Goal: Task Accomplishment & Management: Manage account settings

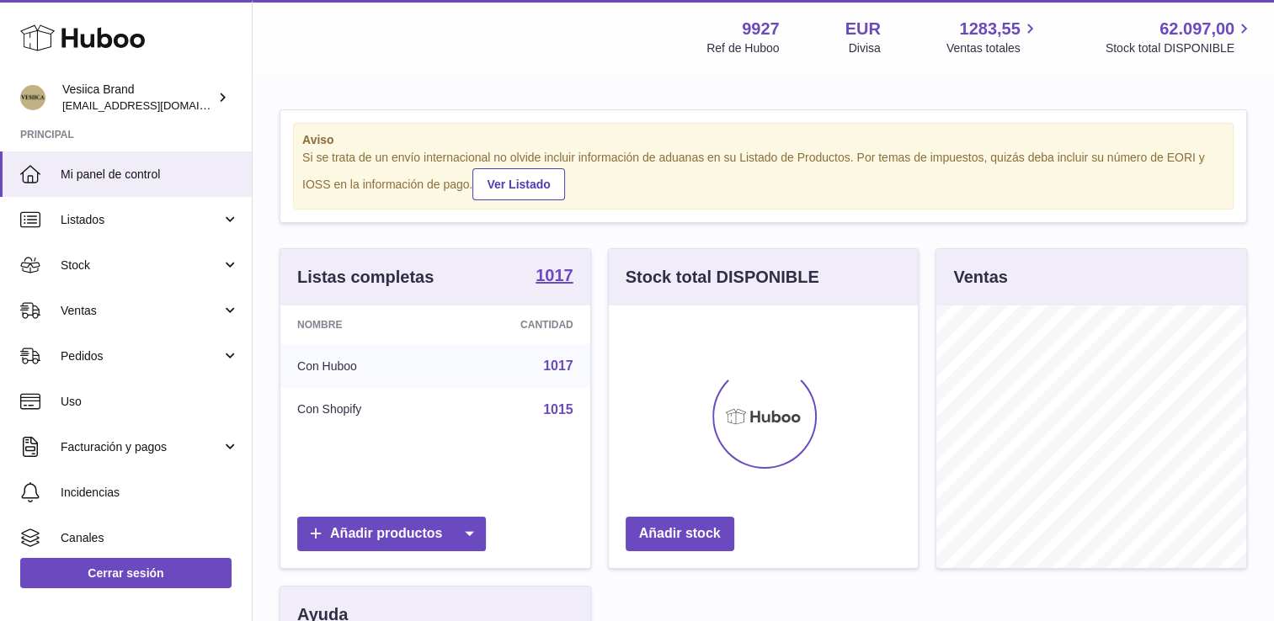
scroll to position [263, 310]
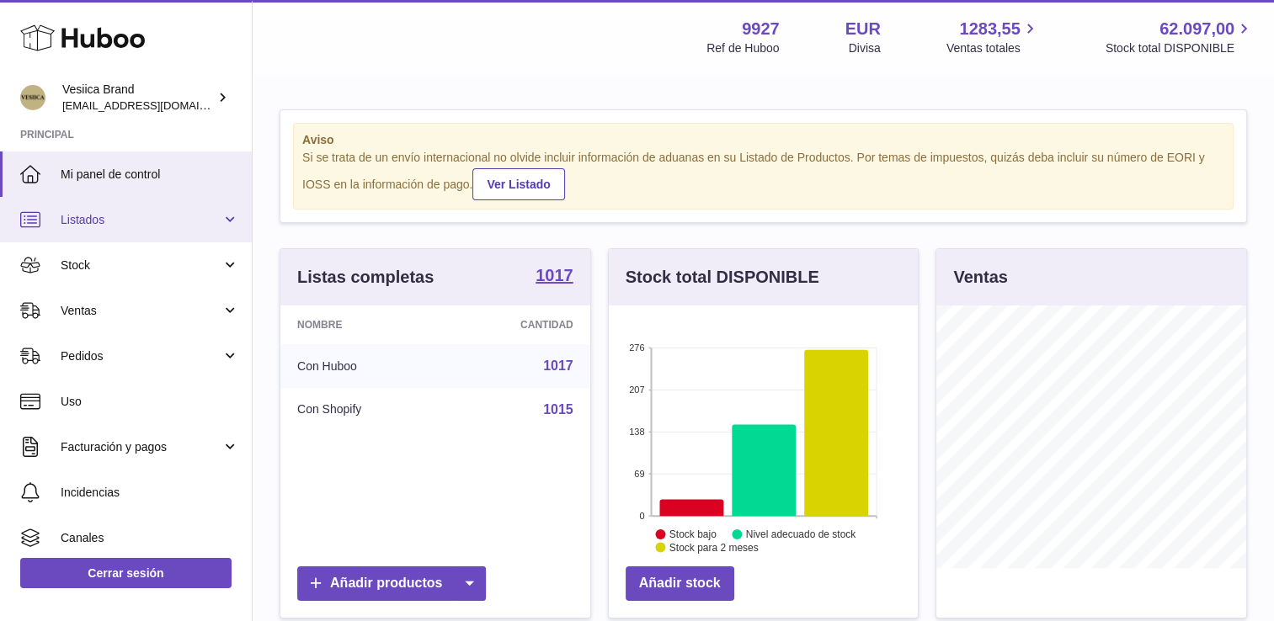
click at [193, 237] on link "Listados" at bounding box center [126, 219] width 252 height 45
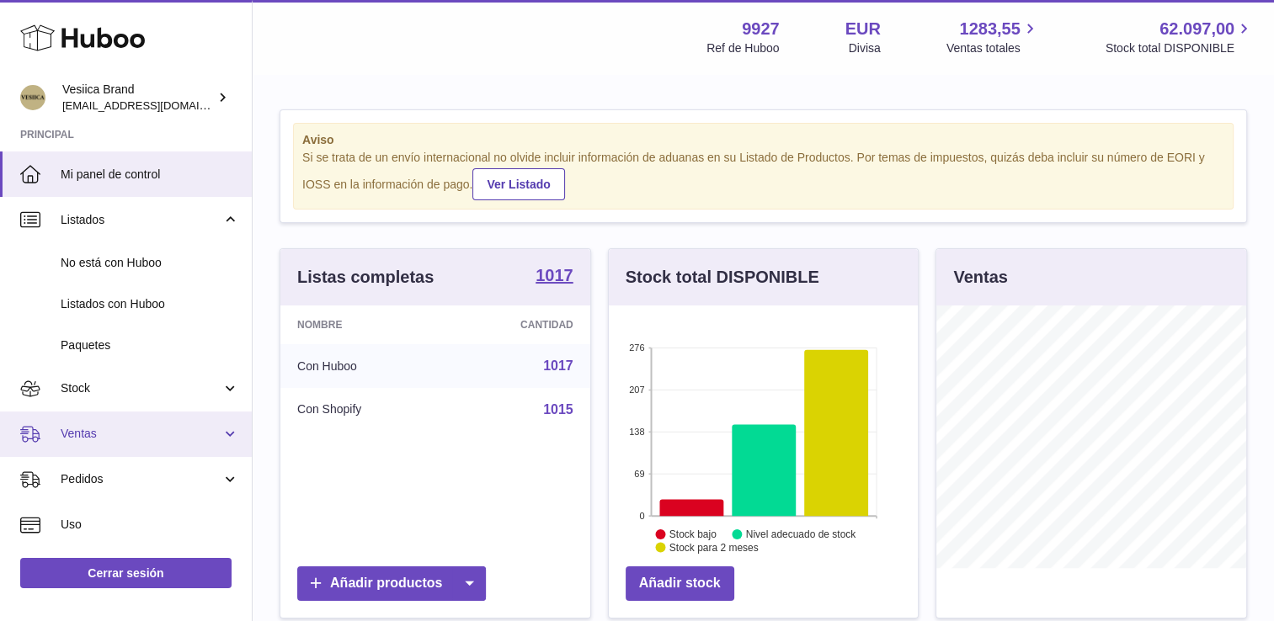
click at [113, 448] on link "Ventas" at bounding box center [126, 434] width 252 height 45
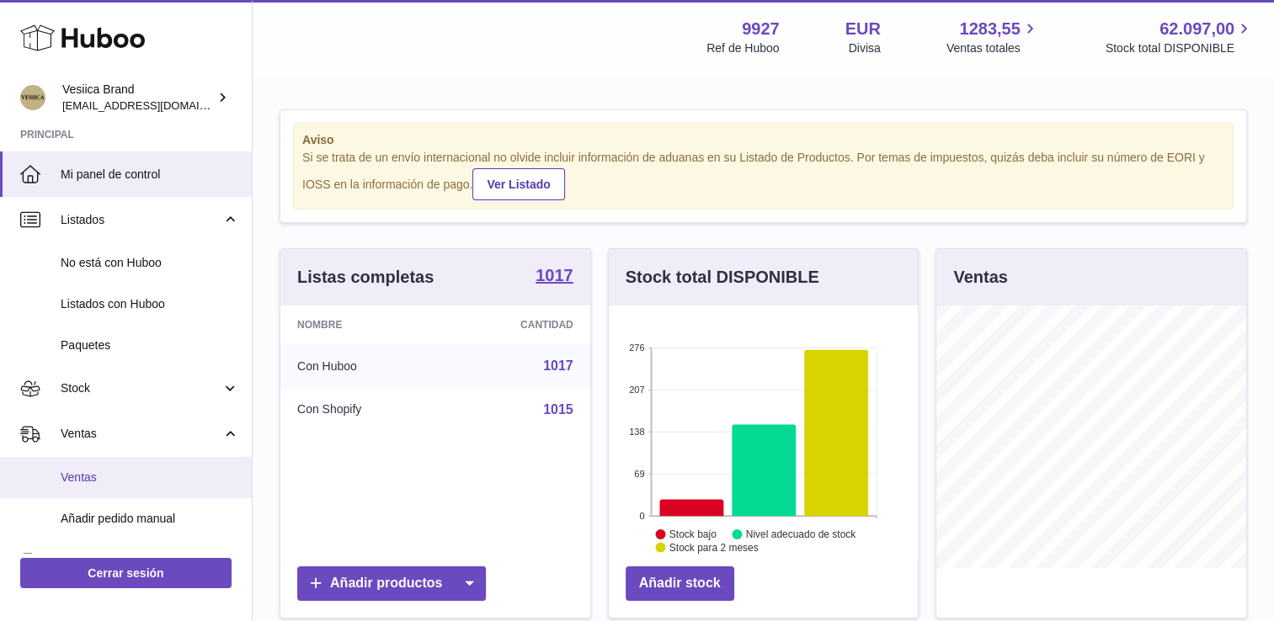
click at [103, 487] on link "Ventas" at bounding box center [126, 477] width 252 height 41
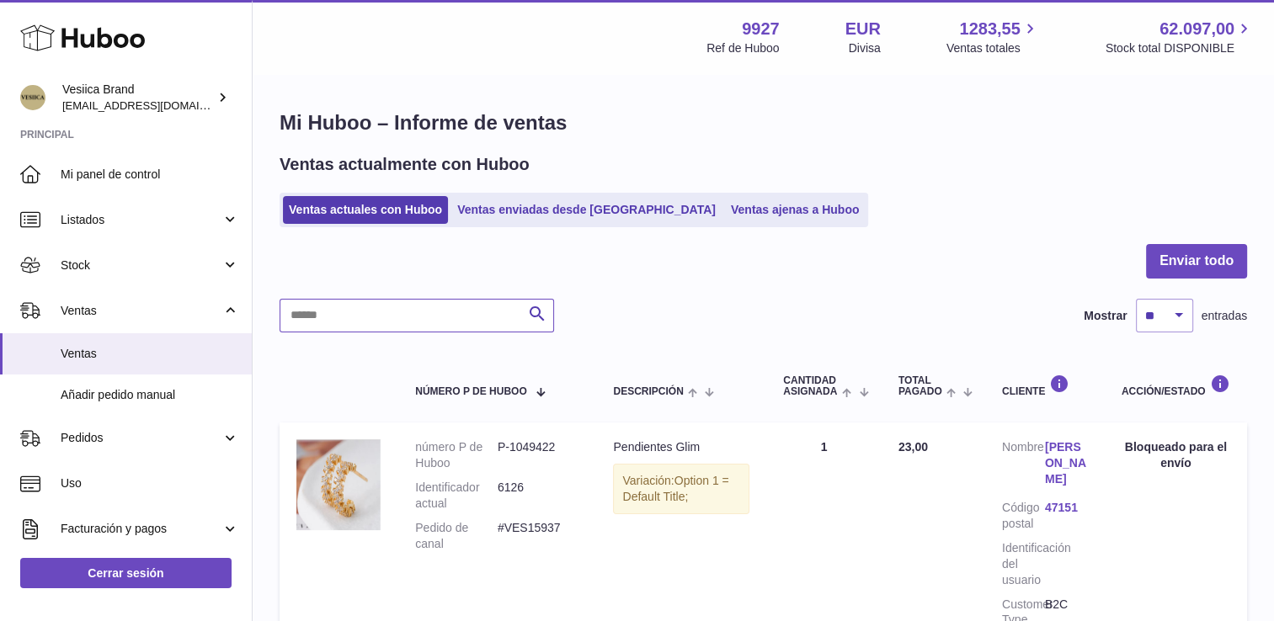
click at [437, 310] on input "text" at bounding box center [417, 316] width 274 height 34
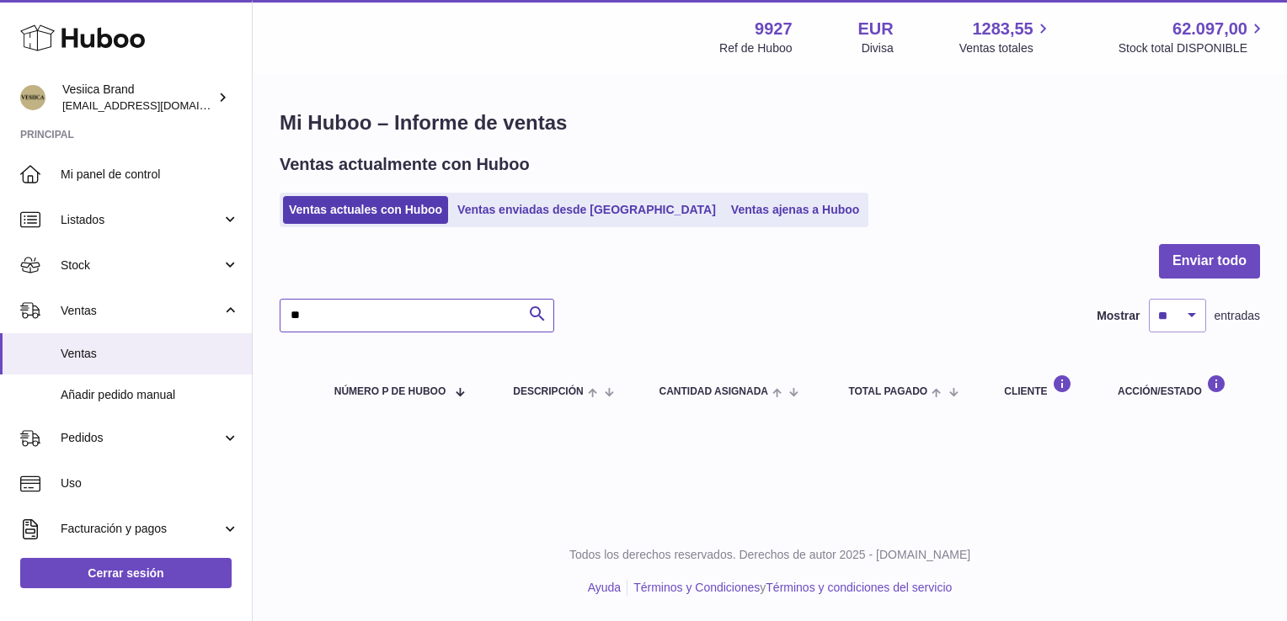
type input "*"
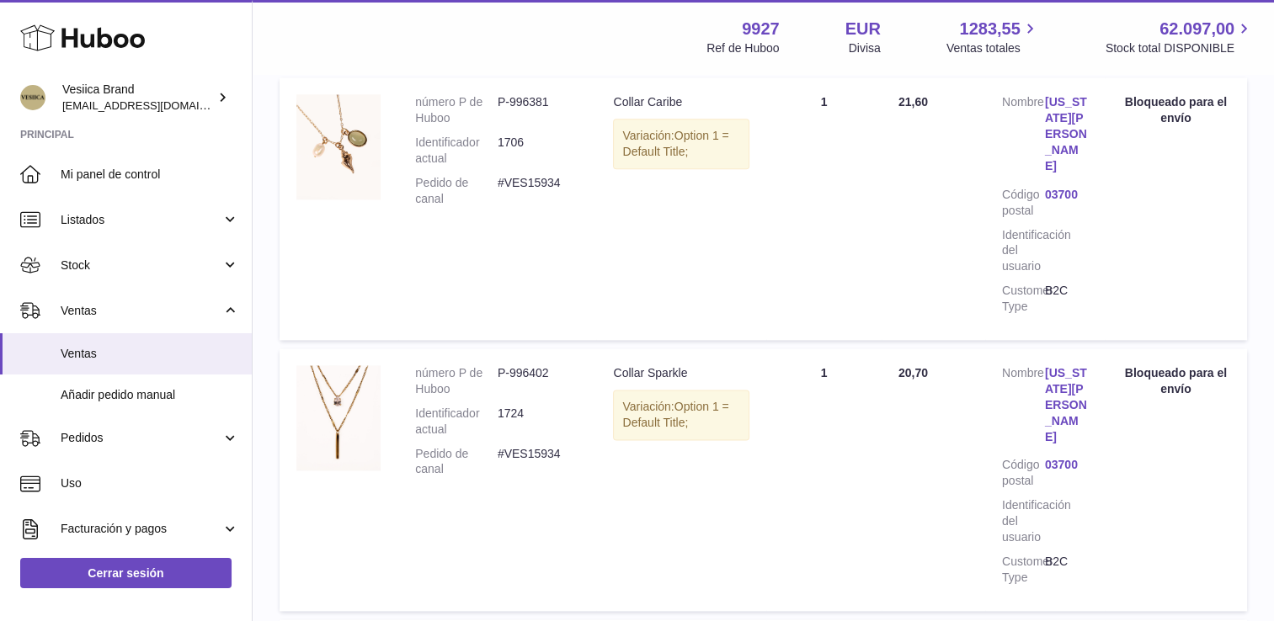
scroll to position [2300, 0]
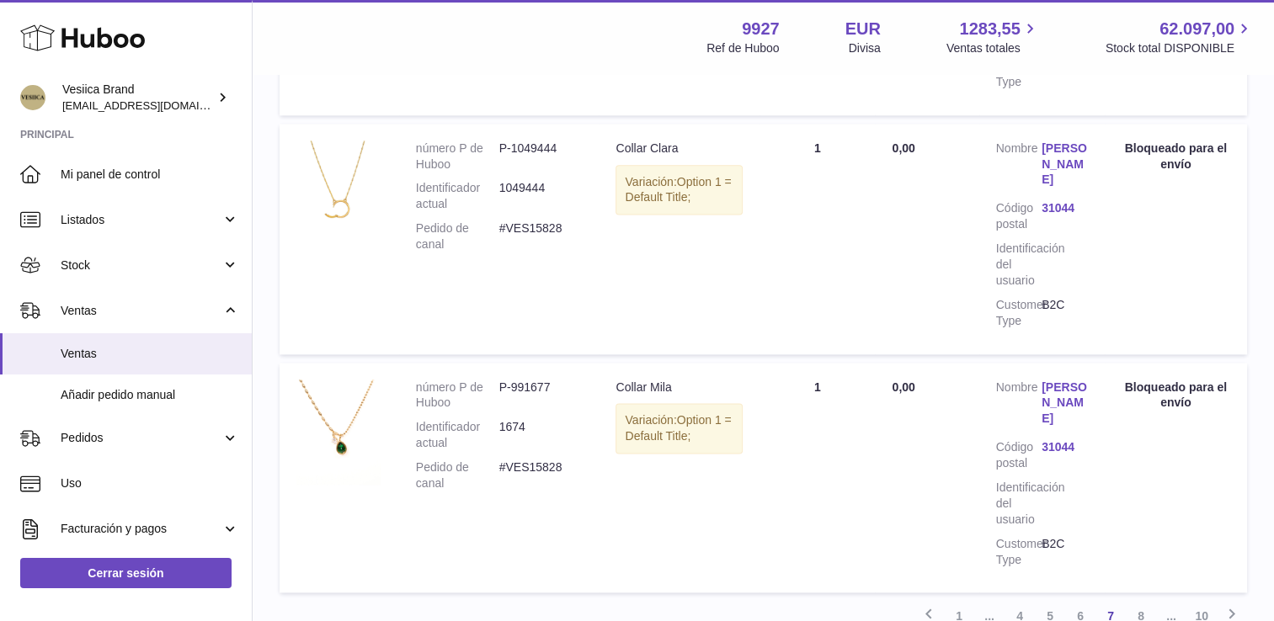
scroll to position [2252, 0]
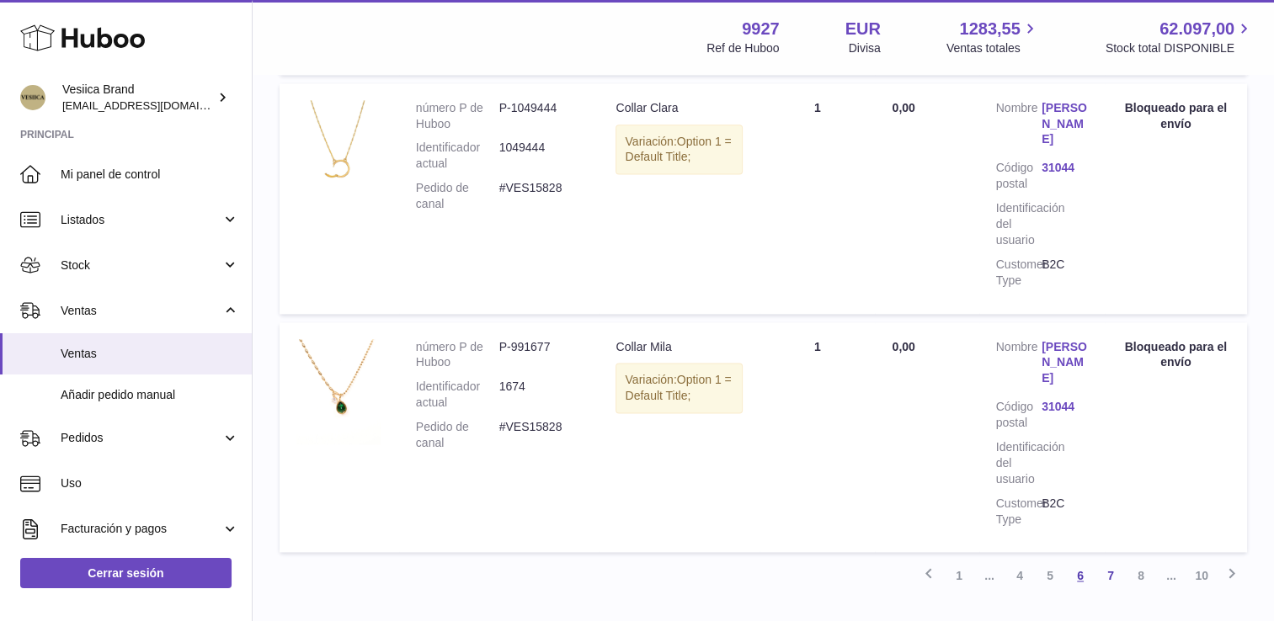
click at [1082, 561] on link "6" at bounding box center [1080, 576] width 30 height 30
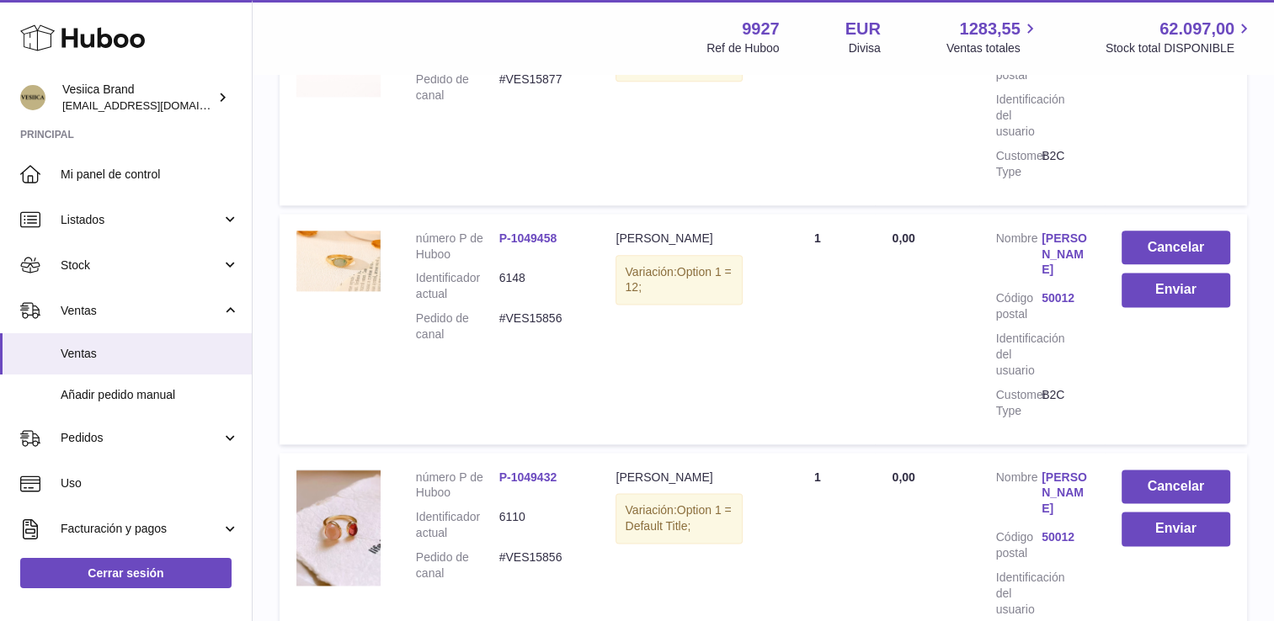
scroll to position [2268, 0]
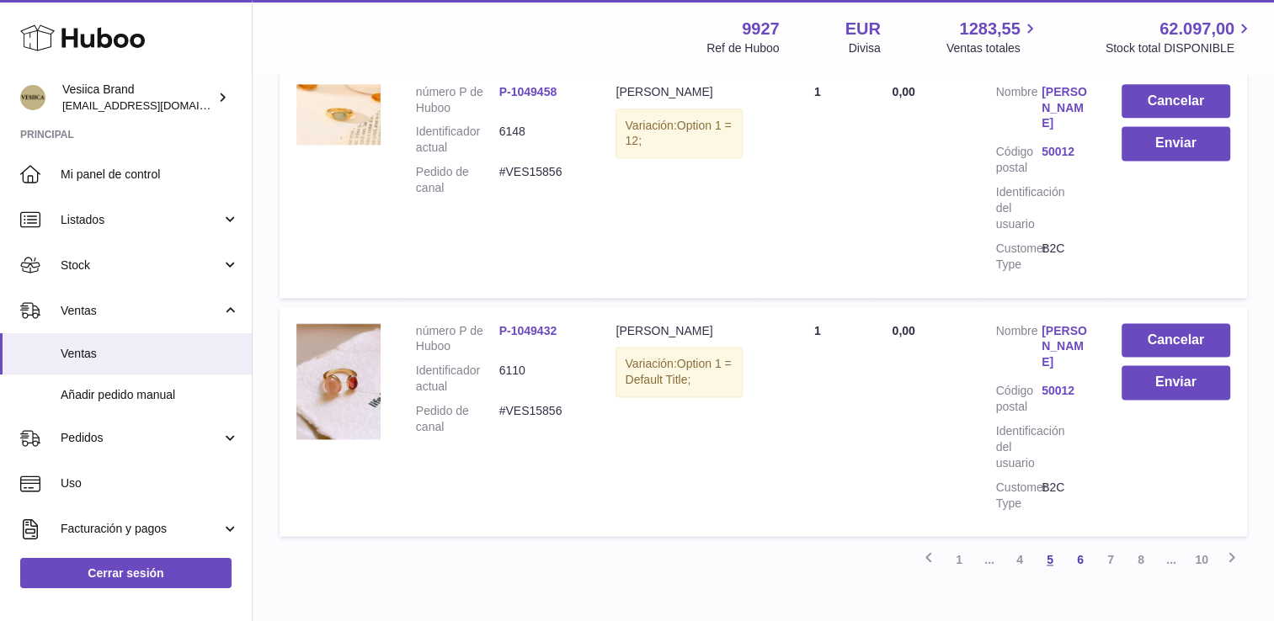
click at [1045, 545] on link "5" at bounding box center [1050, 560] width 30 height 30
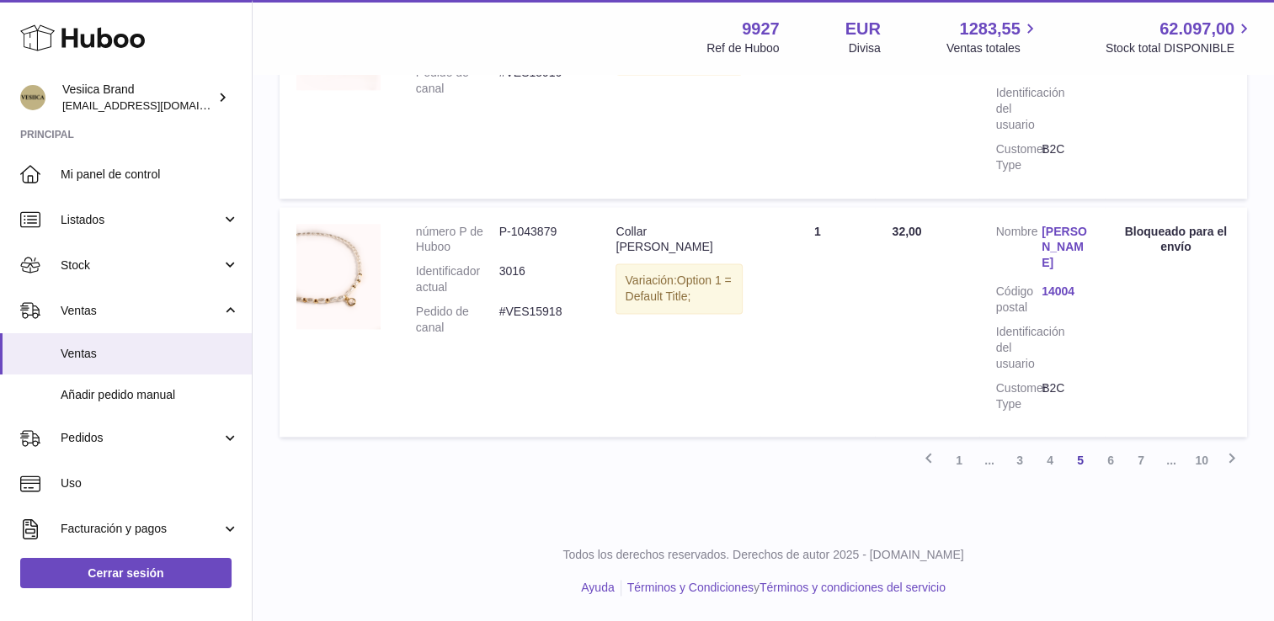
scroll to position [2395, 0]
click at [1046, 473] on link "4" at bounding box center [1050, 460] width 30 height 30
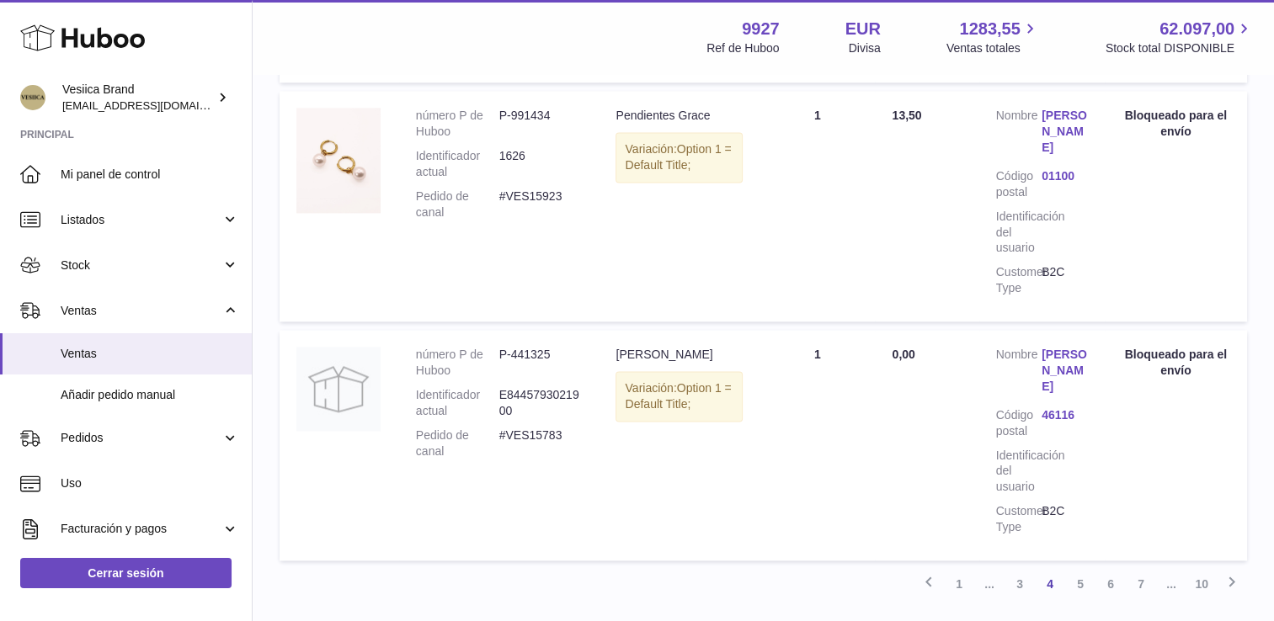
scroll to position [2340, 0]
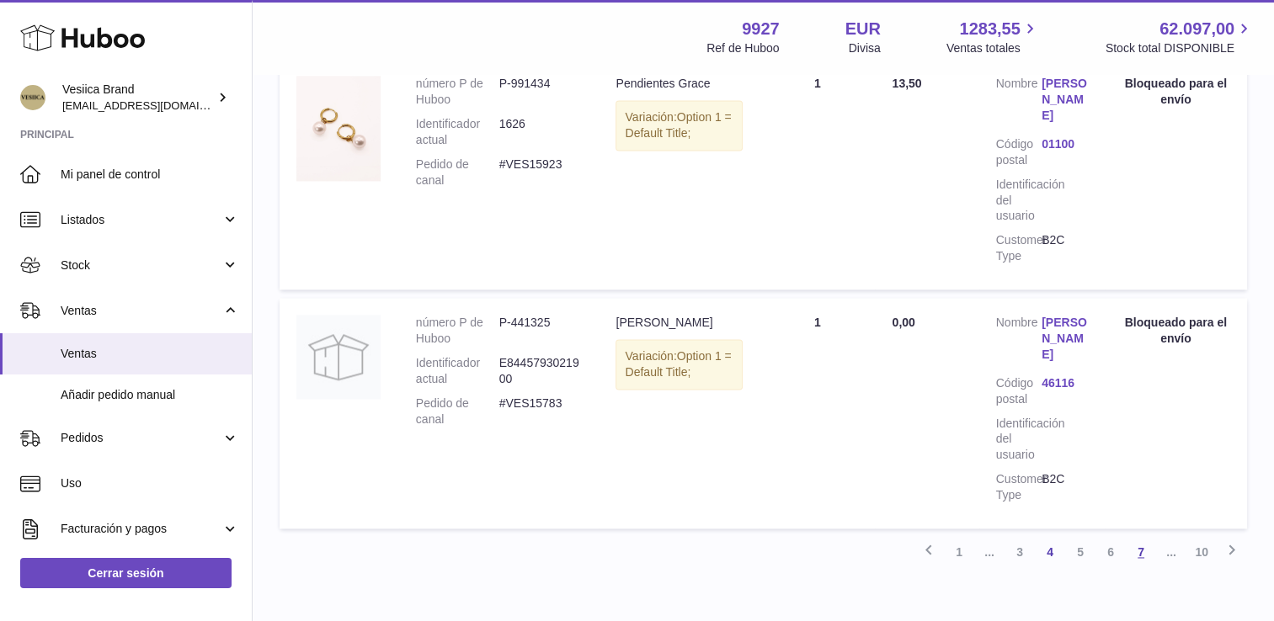
click at [1137, 550] on link "7" at bounding box center [1141, 552] width 30 height 30
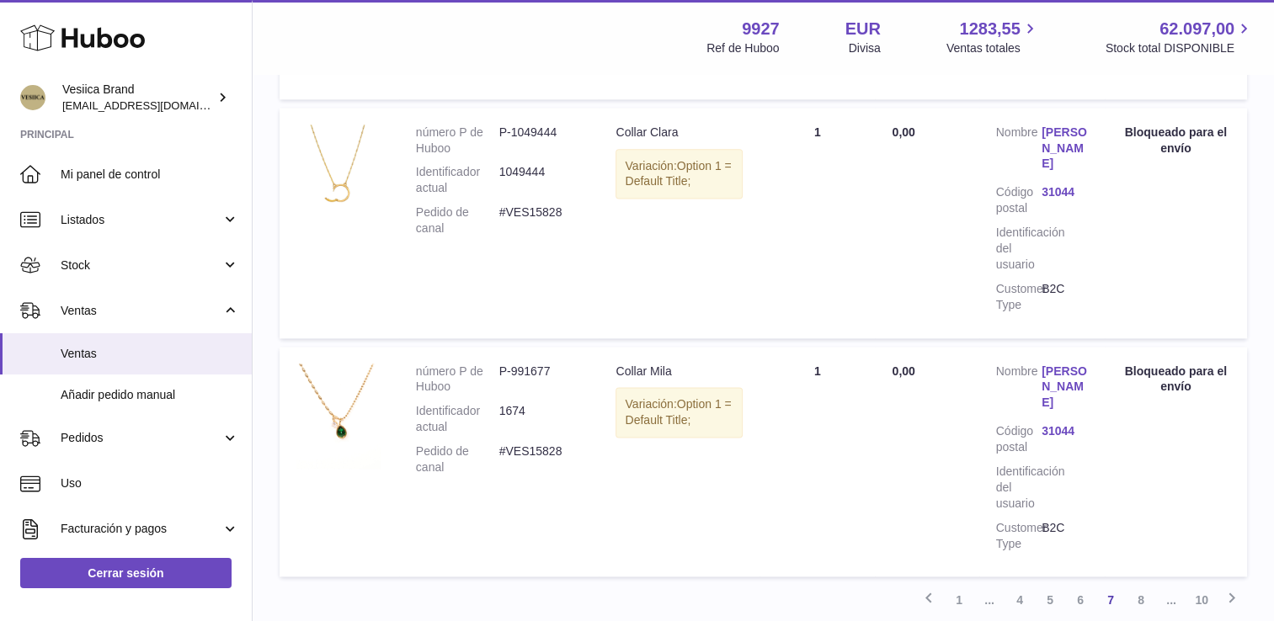
scroll to position [2252, 0]
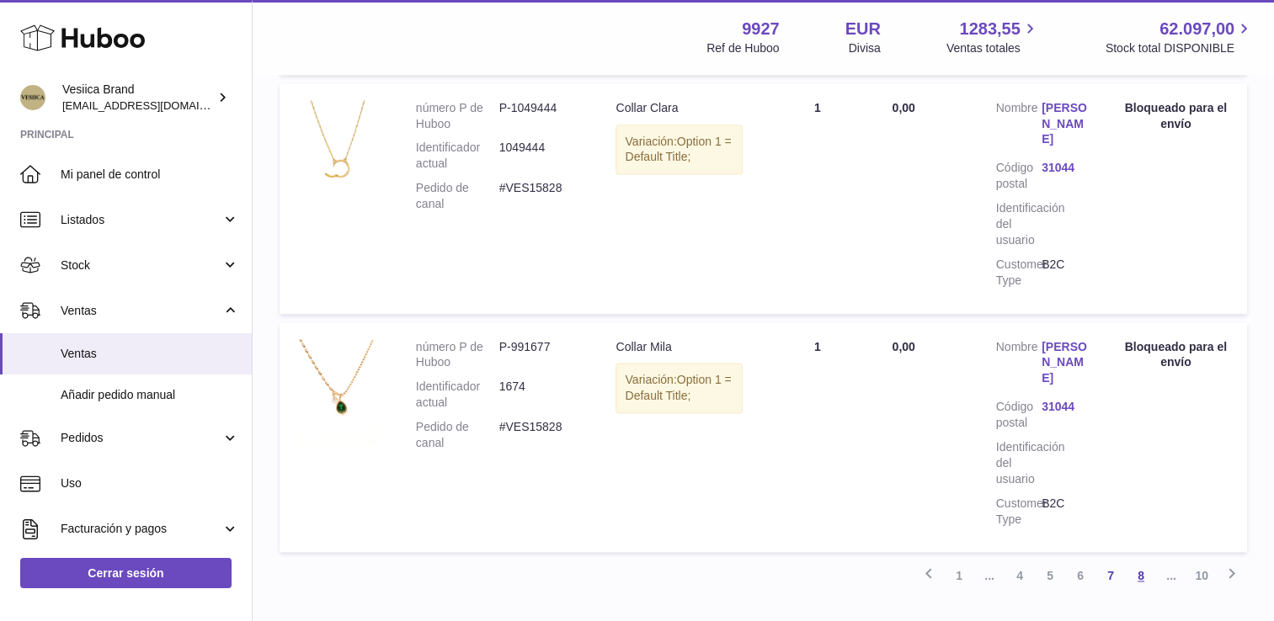
click at [1137, 561] on link "8" at bounding box center [1141, 576] width 30 height 30
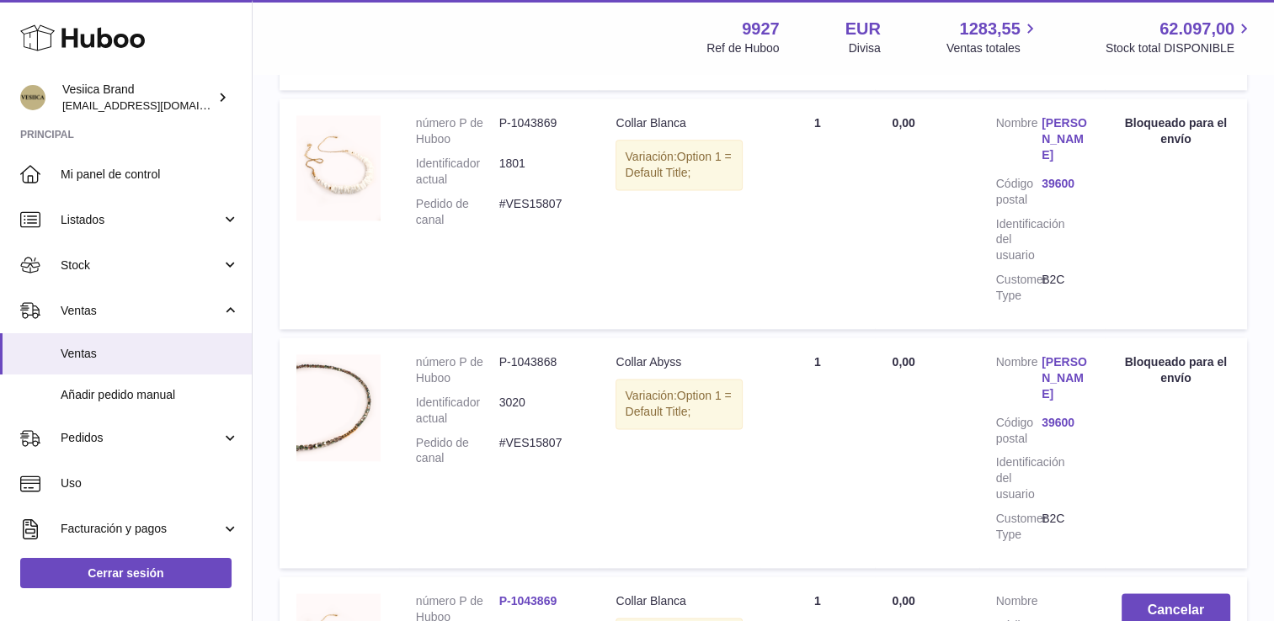
scroll to position [2366, 0]
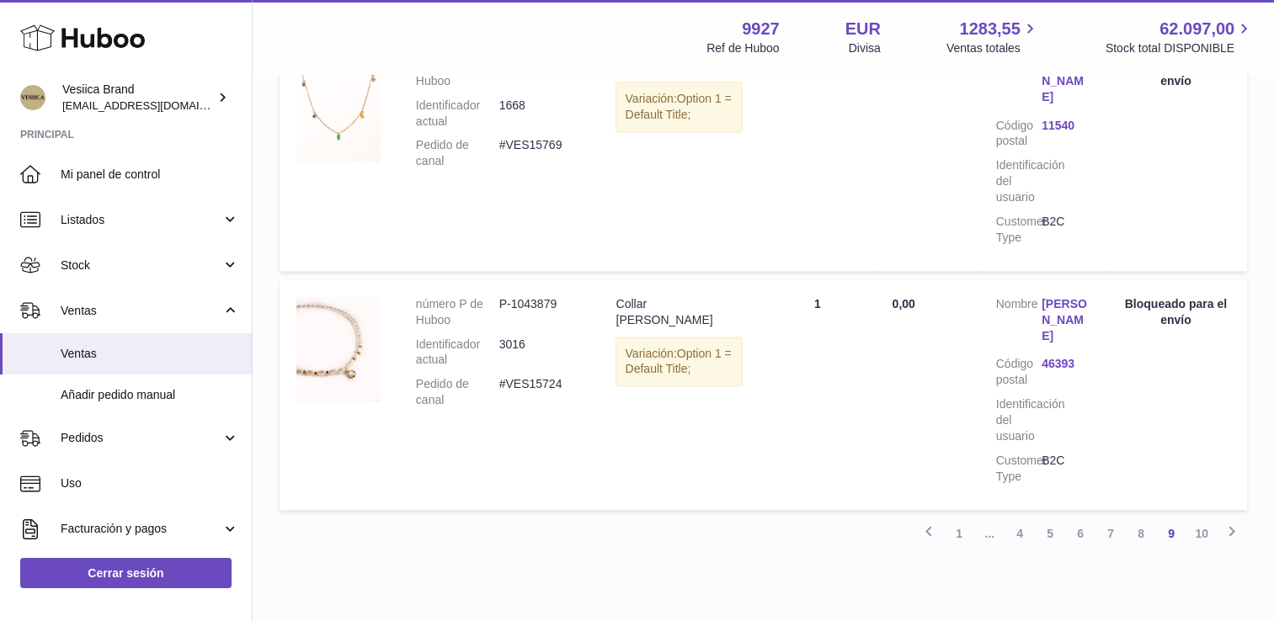
scroll to position [2296, 0]
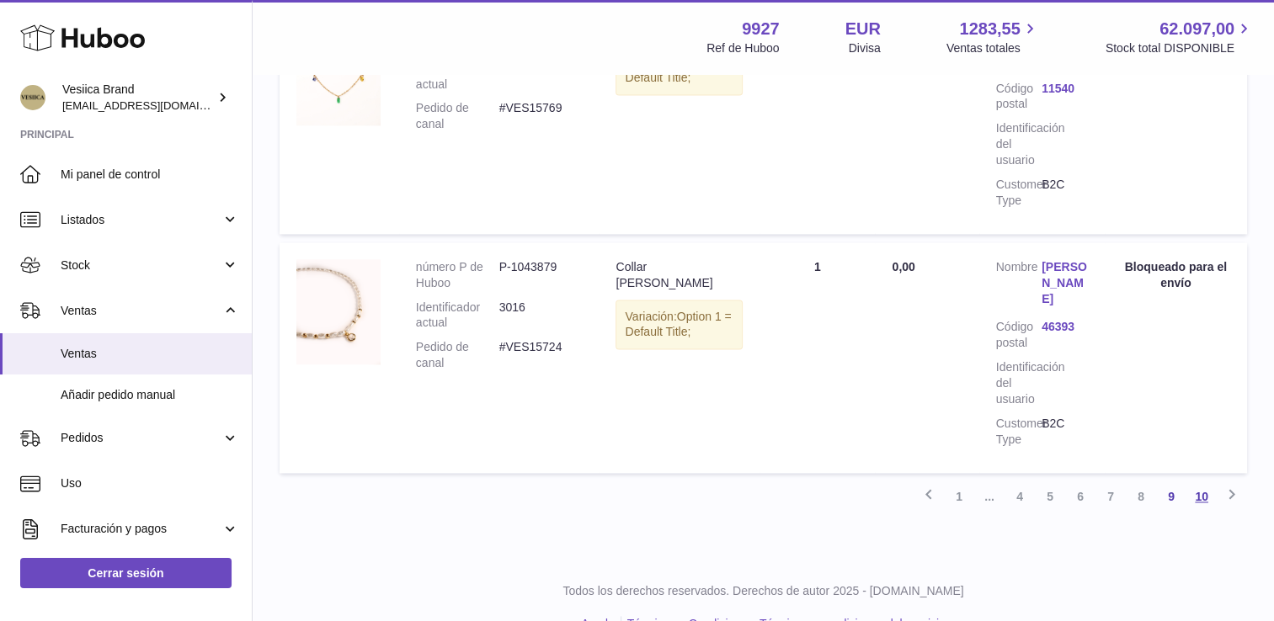
click at [1203, 482] on link "10" at bounding box center [1201, 497] width 30 height 30
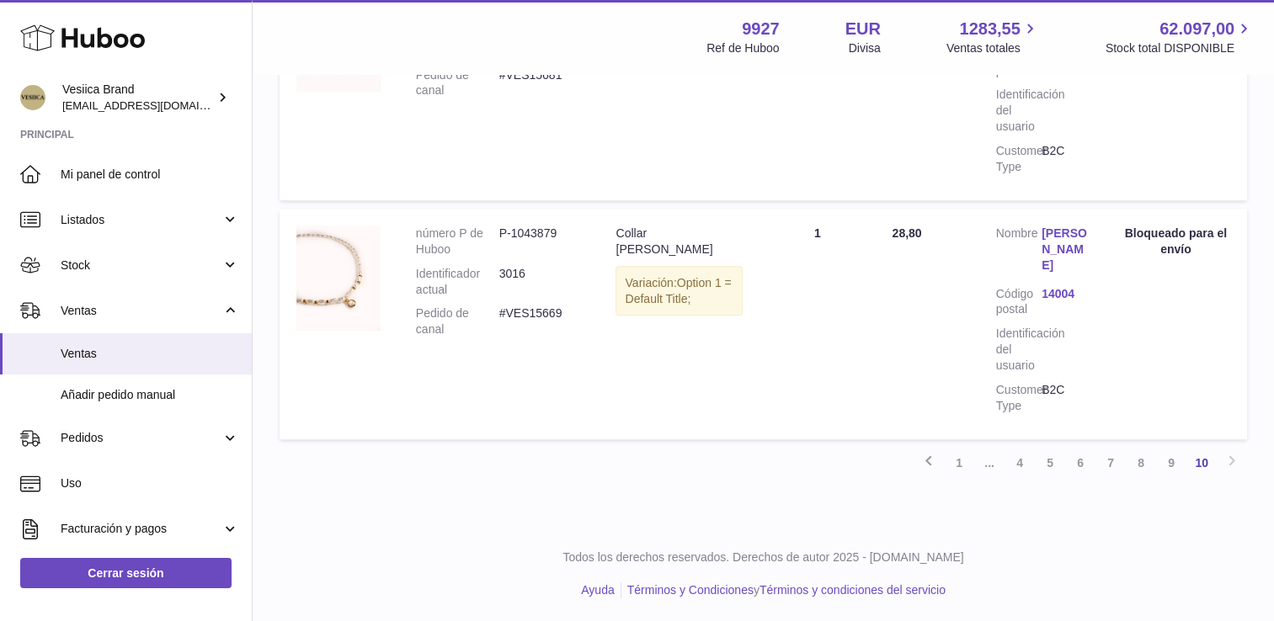
scroll to position [1505, 0]
click at [1108, 466] on link "7" at bounding box center [1110, 460] width 30 height 30
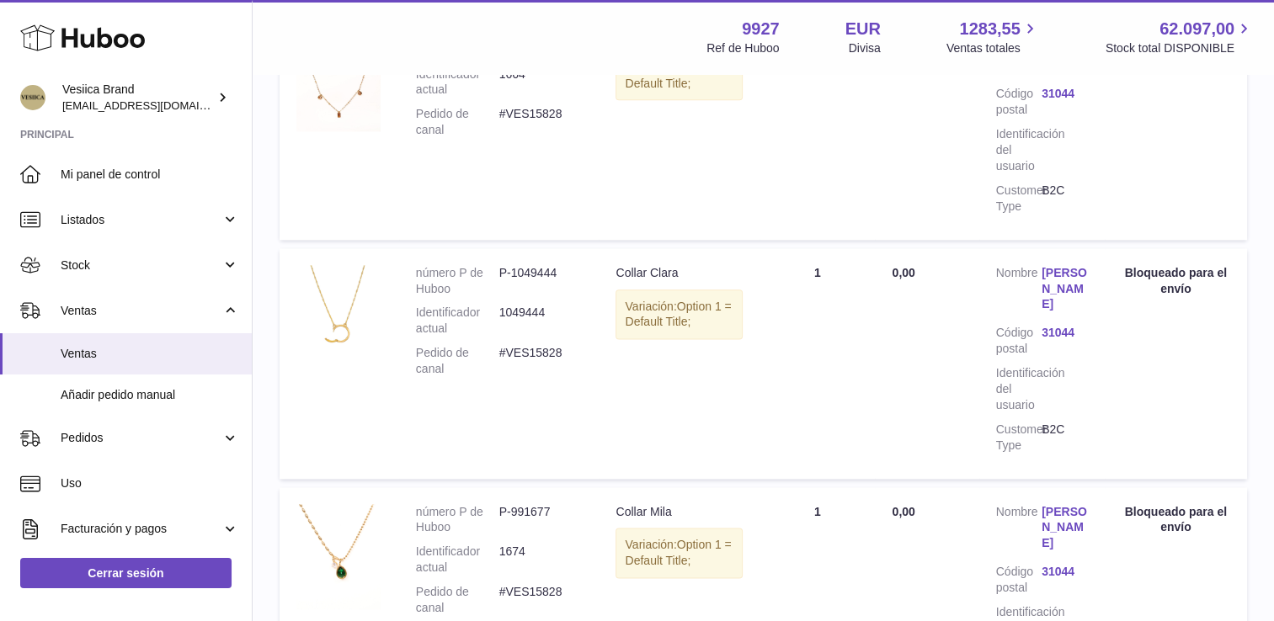
scroll to position [2252, 0]
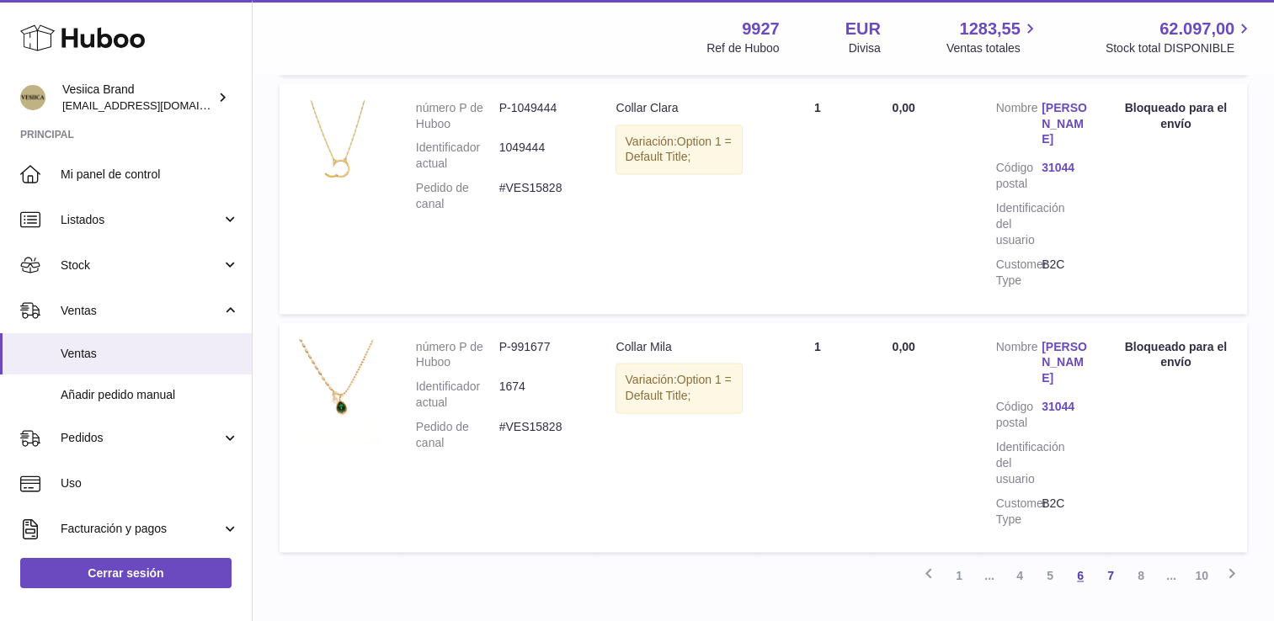
click at [1073, 561] on link "6" at bounding box center [1080, 576] width 30 height 30
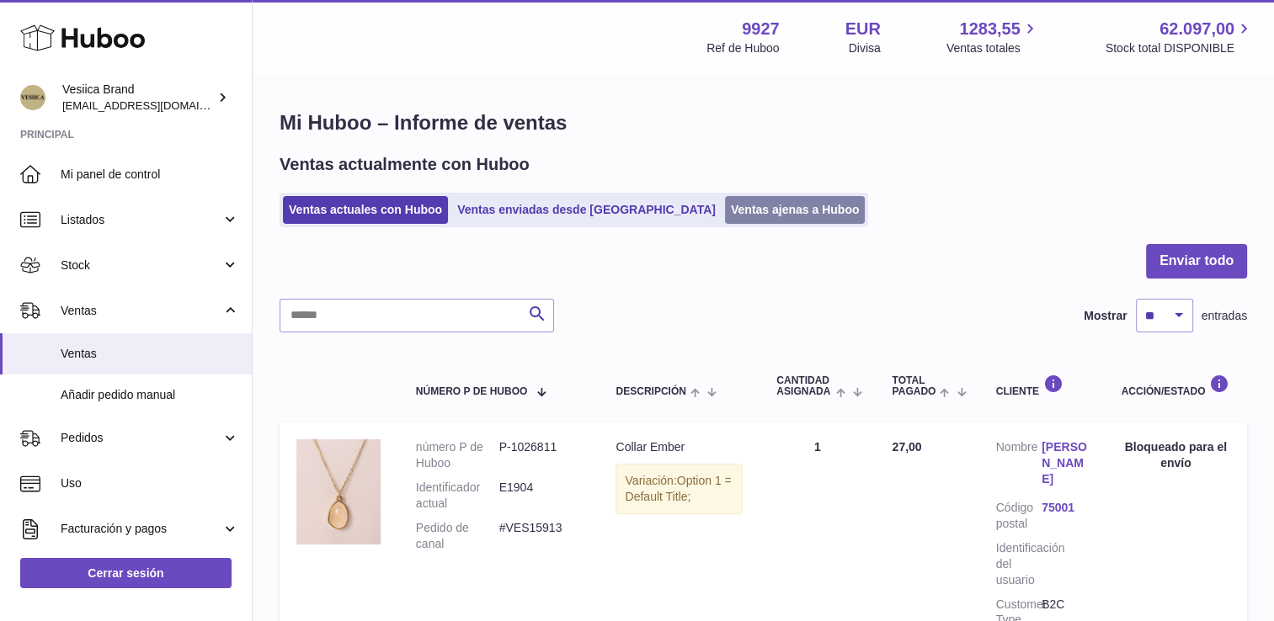
click at [725, 217] on link "Ventas ajenas a Huboo" at bounding box center [795, 210] width 141 height 28
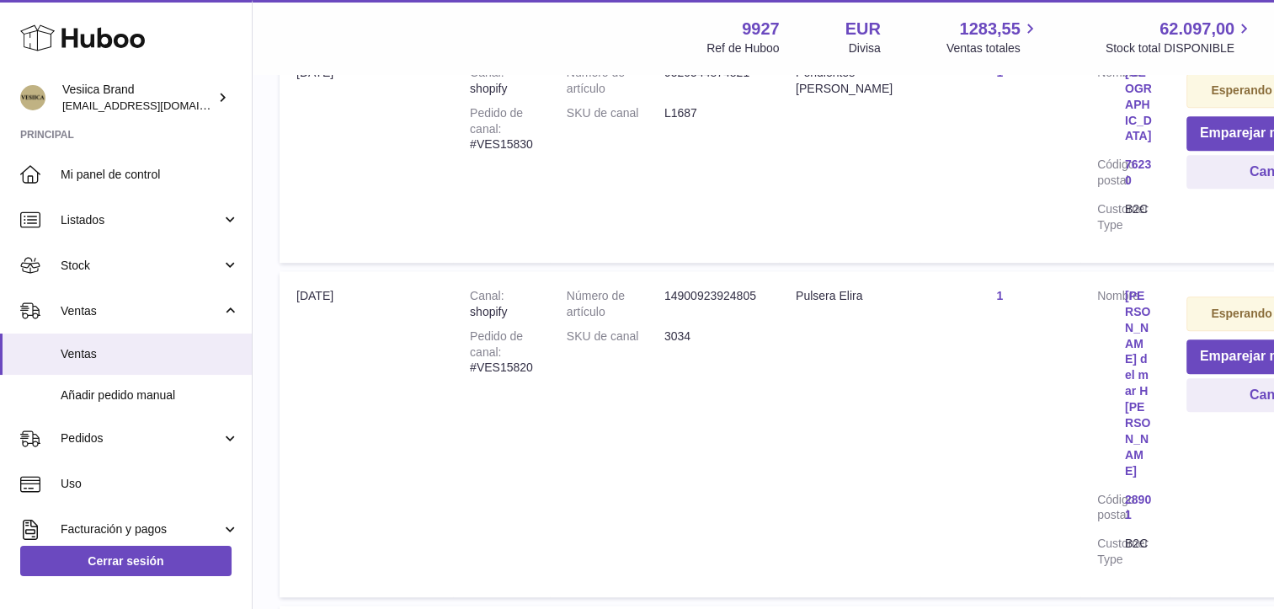
scroll to position [1409, 0]
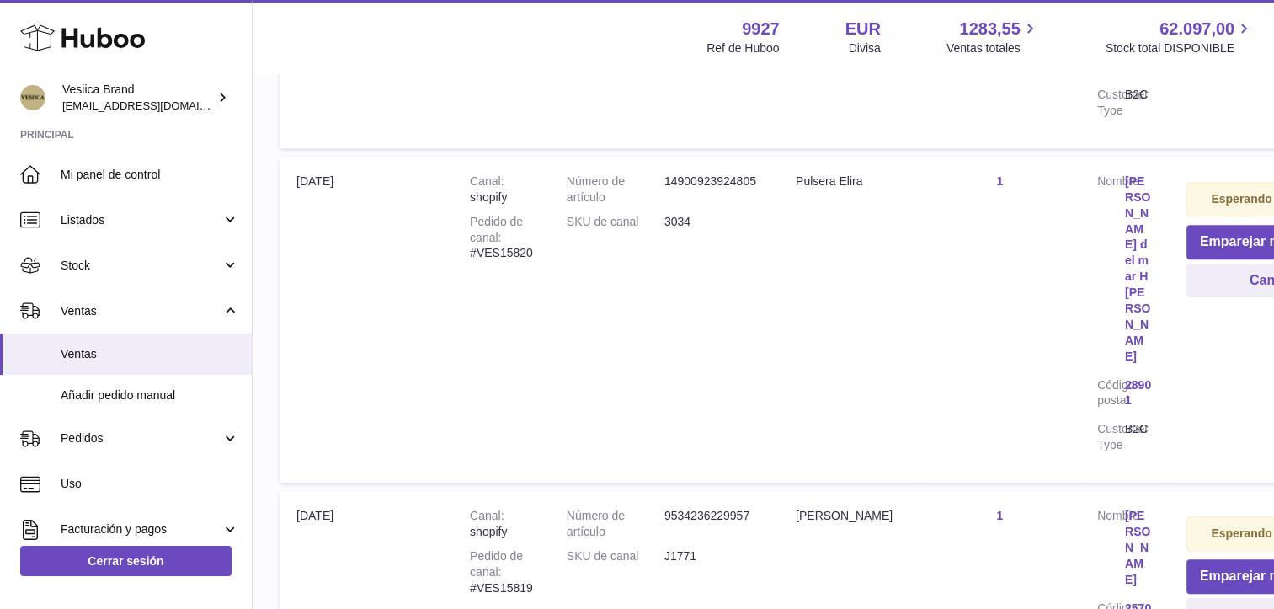
click at [1132, 508] on link "Kateryna Domanska" at bounding box center [1139, 547] width 28 height 79
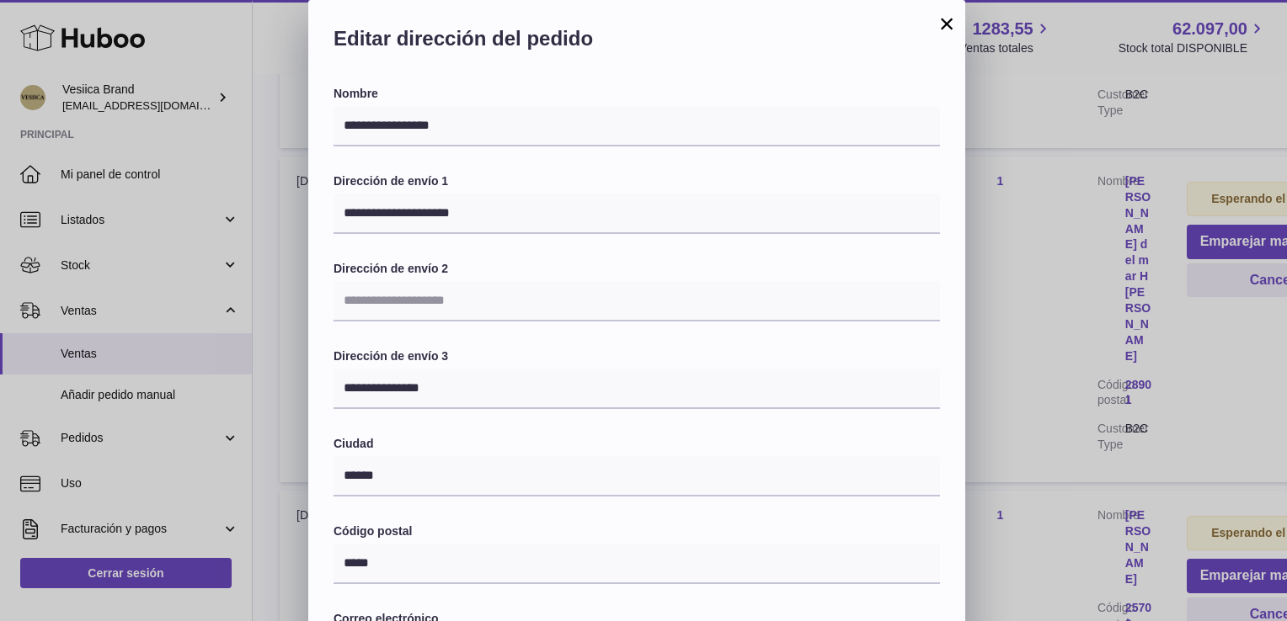
click at [943, 28] on button "×" at bounding box center [946, 23] width 20 height 20
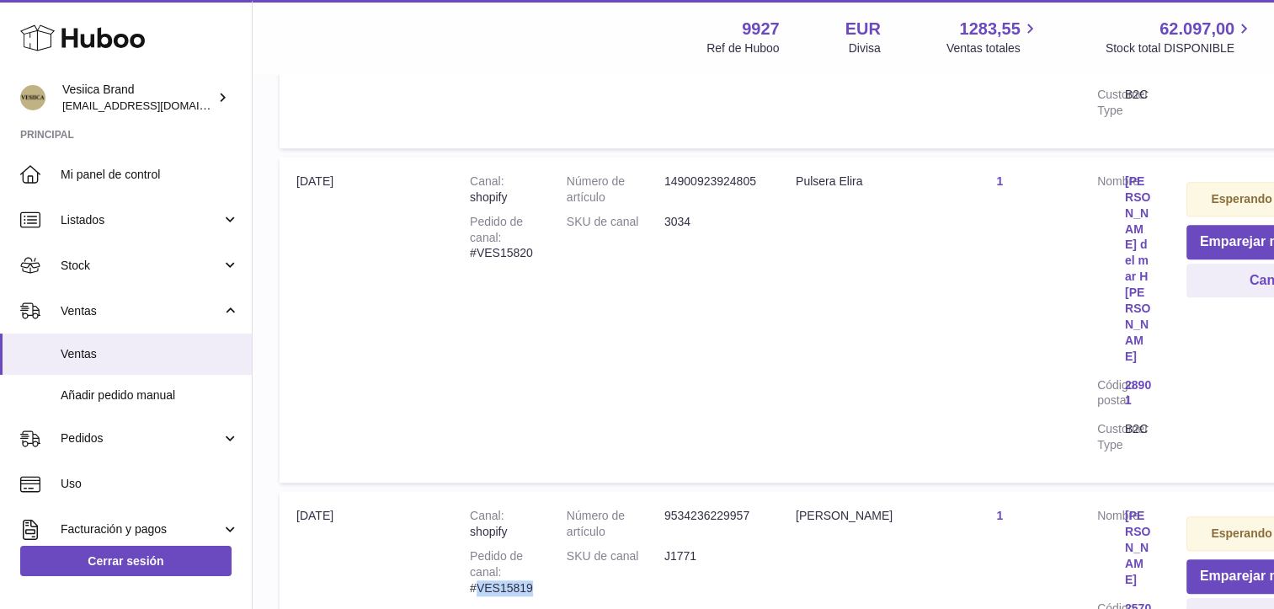
drag, startPoint x: 530, startPoint y: 433, endPoint x: 478, endPoint y: 429, distance: 52.3
click at [478, 548] on div "Pedido de canal #VES15819" at bounding box center [501, 572] width 63 height 48
drag, startPoint x: 478, startPoint y: 429, endPoint x: 494, endPoint y: 429, distance: 16.0
copy div "VES15819"
click at [152, 354] on span "Ventas" at bounding box center [150, 354] width 179 height 16
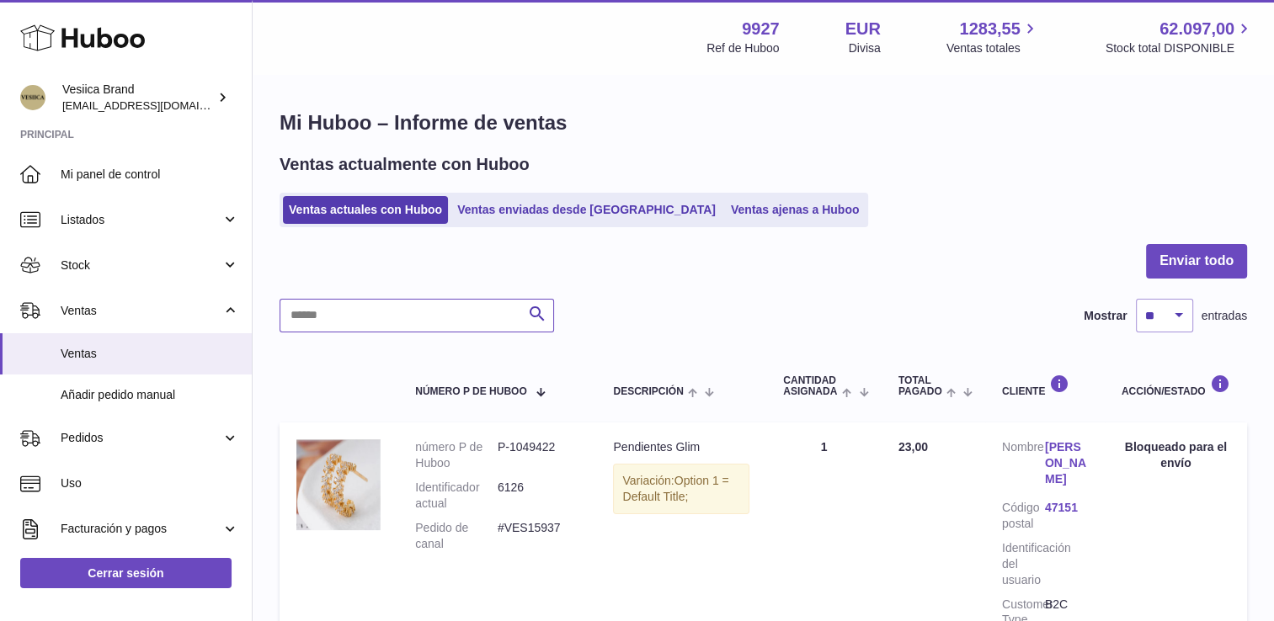
click at [392, 321] on input "text" at bounding box center [417, 316] width 274 height 34
paste input "********"
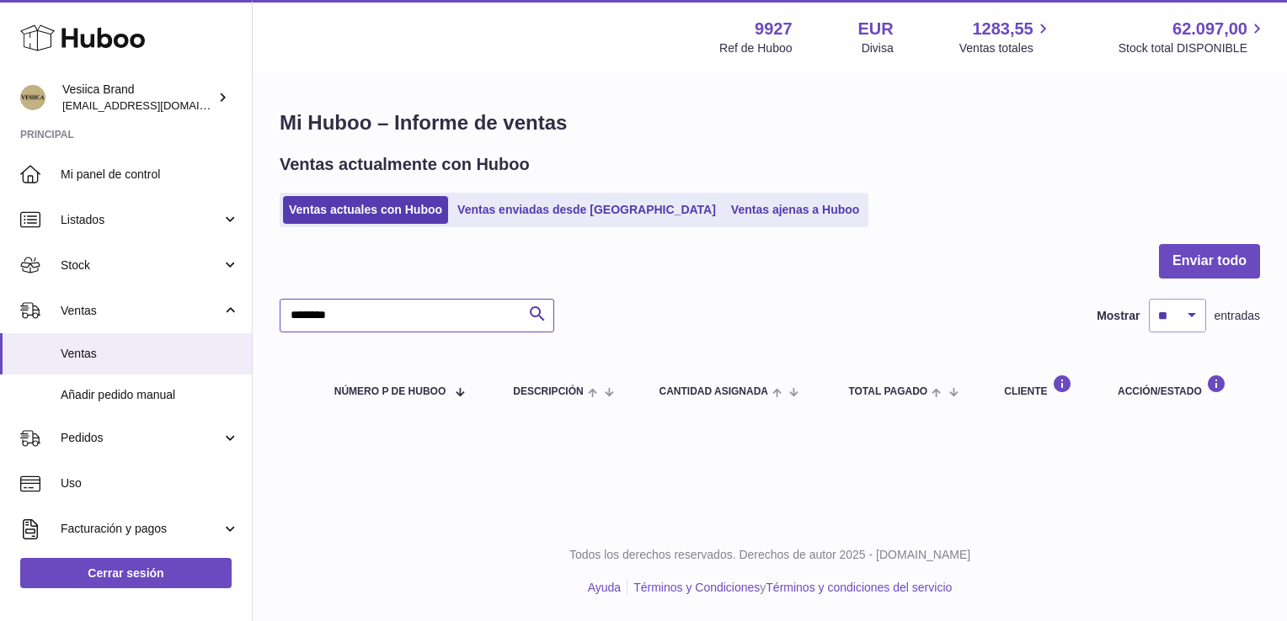
type input "********"
click at [725, 209] on link "Ventas ajenas a Huboo" at bounding box center [795, 210] width 141 height 28
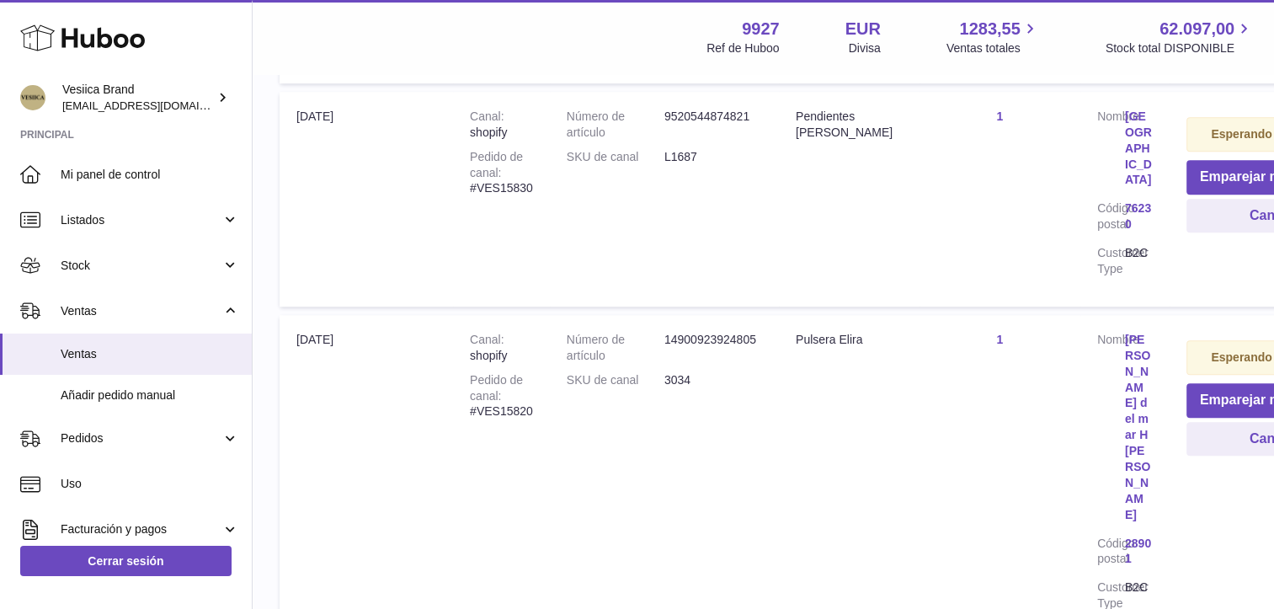
scroll to position [1608, 0]
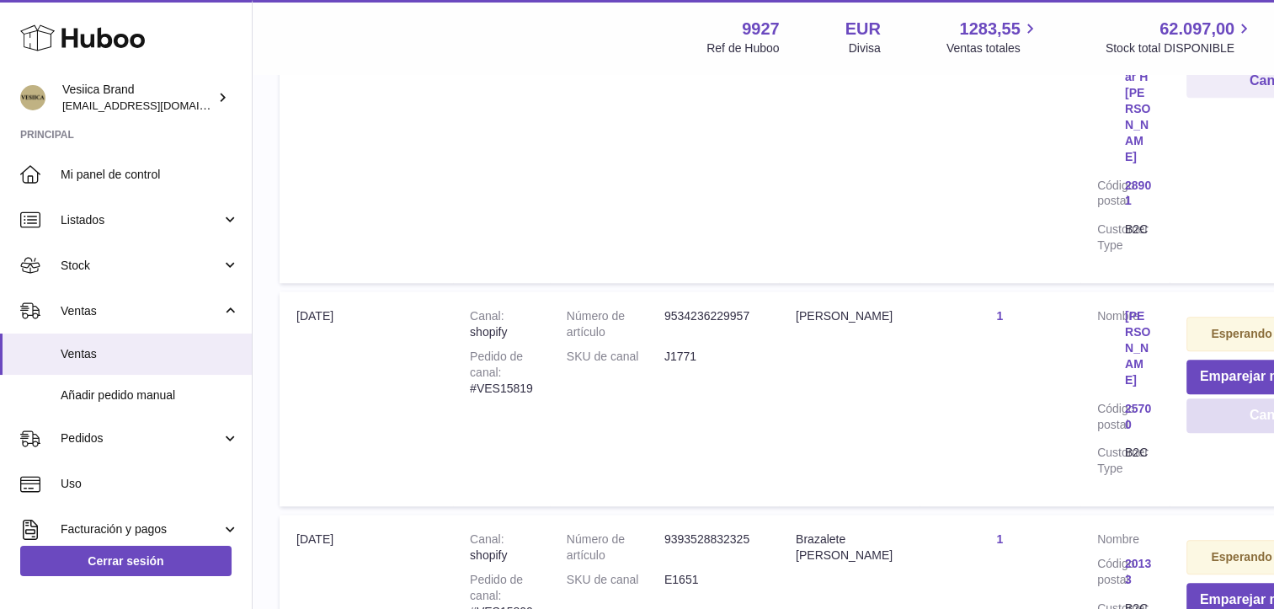
click at [1205, 398] on button "Cancelar" at bounding box center [1278, 415] width 184 height 35
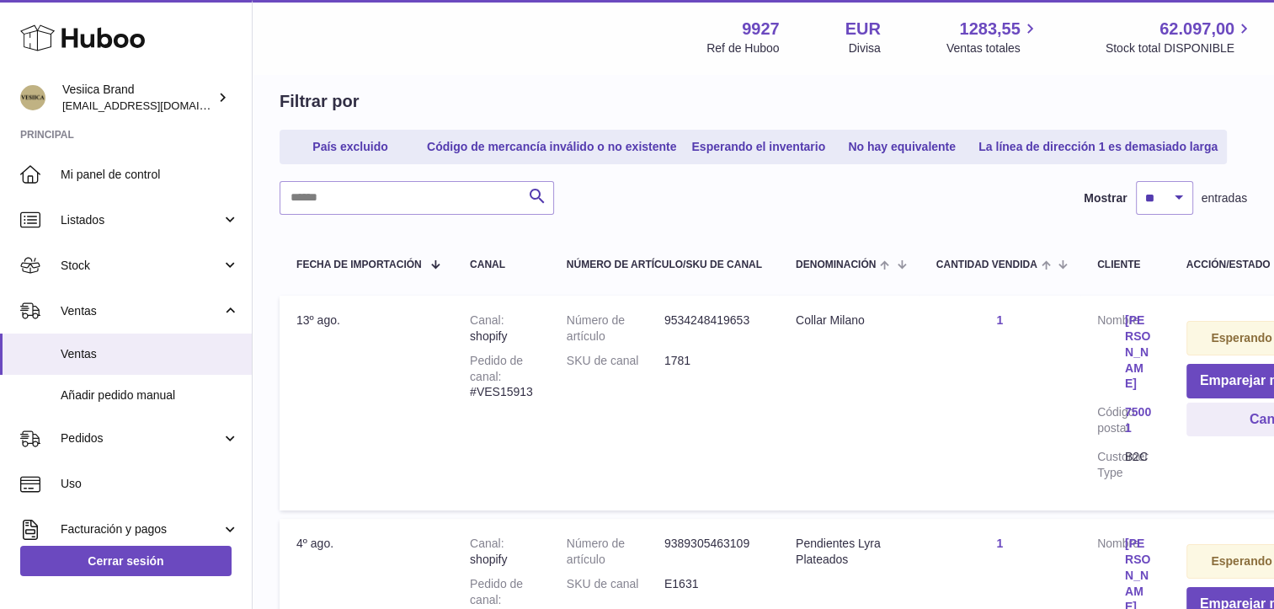
scroll to position [0, 0]
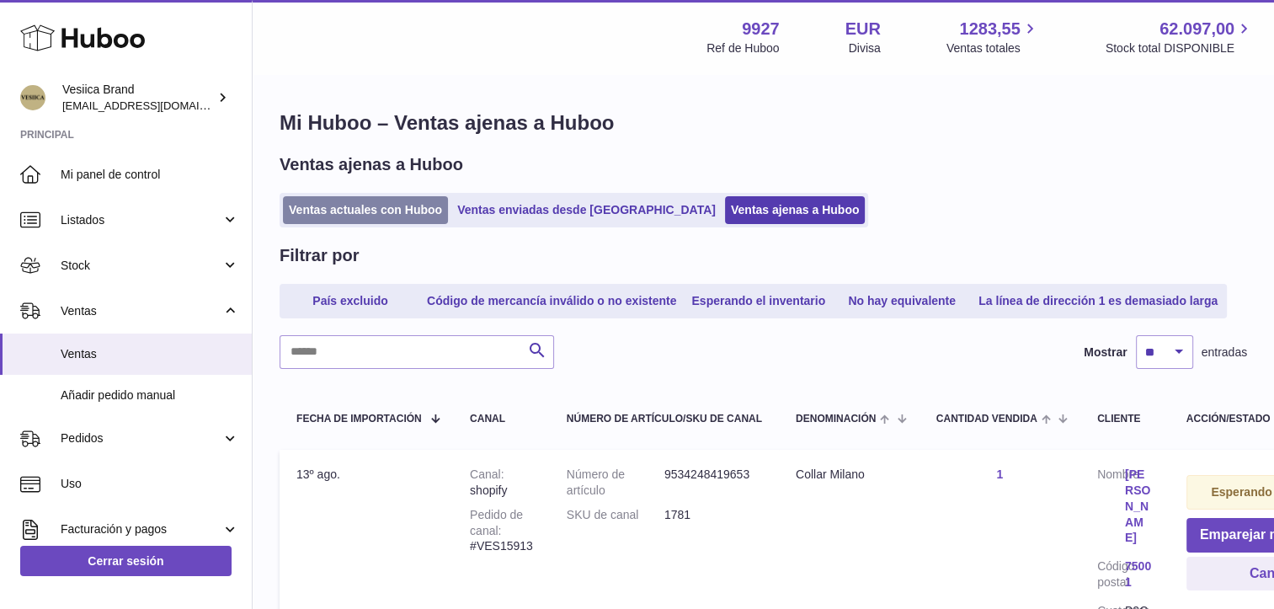
click at [382, 214] on link "Ventas actuales con Huboo" at bounding box center [365, 210] width 165 height 28
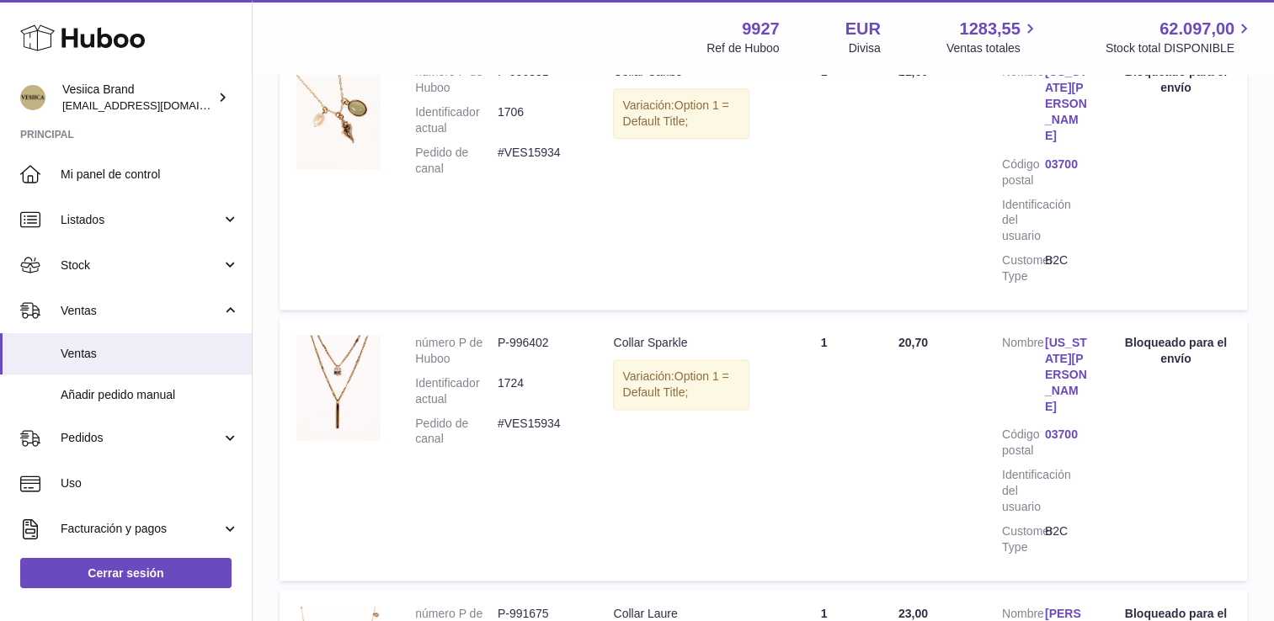
scroll to position [2300, 0]
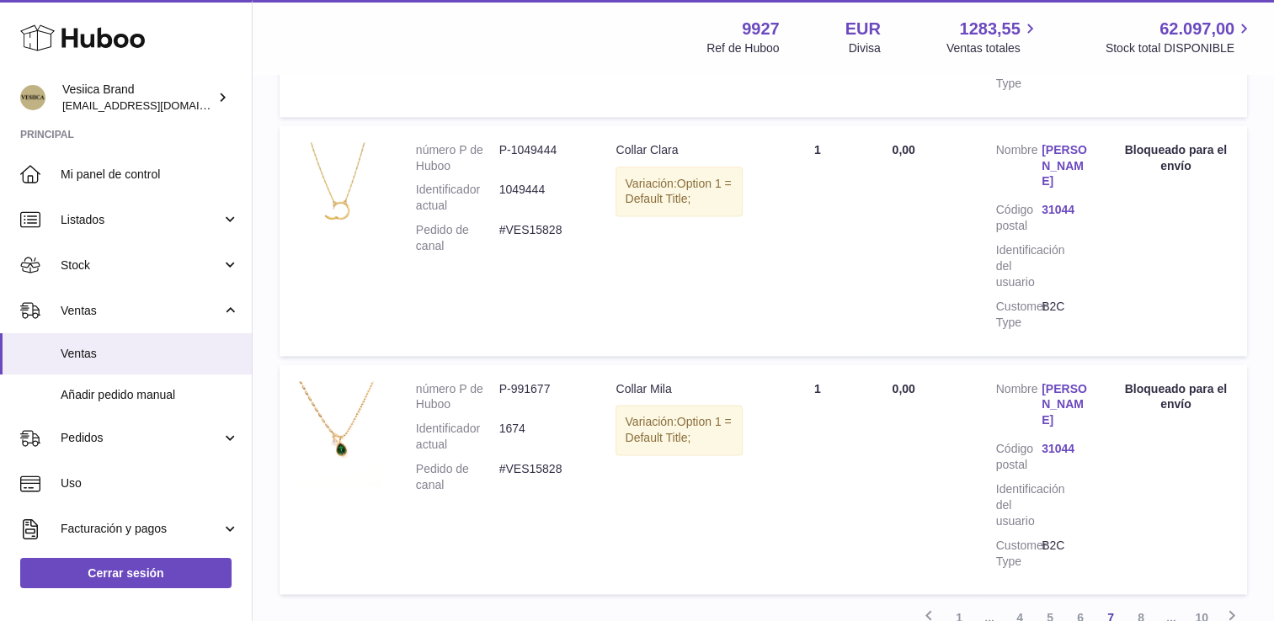
scroll to position [2252, 0]
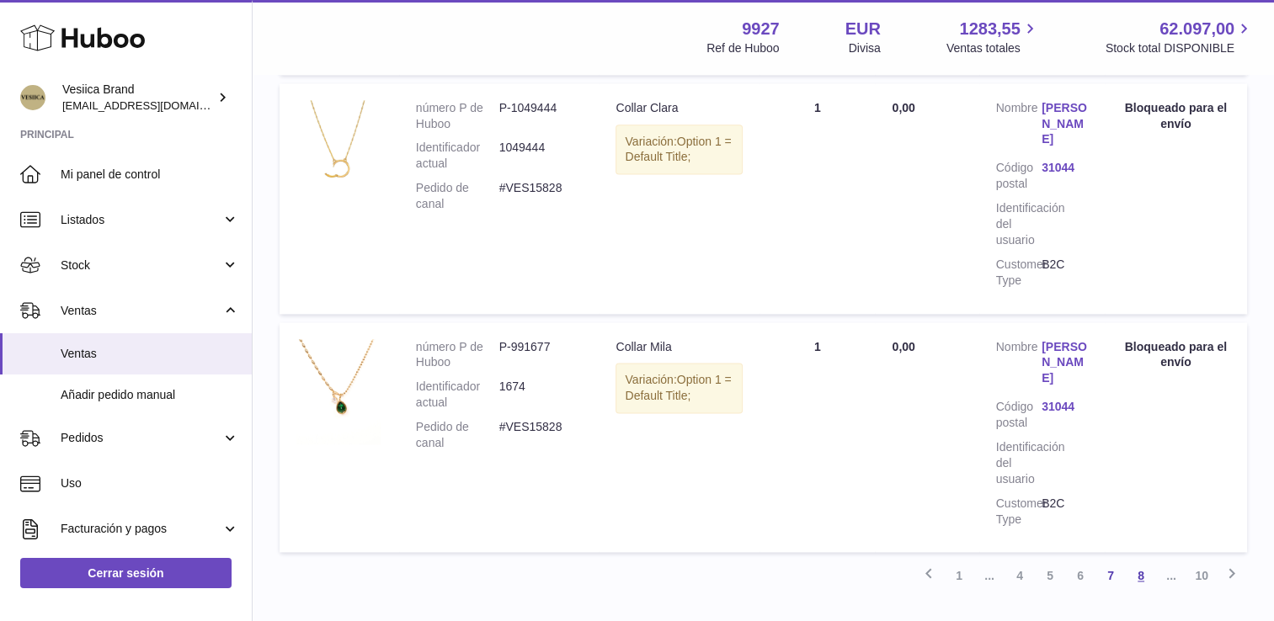
click at [1135, 561] on link "8" at bounding box center [1141, 576] width 30 height 30
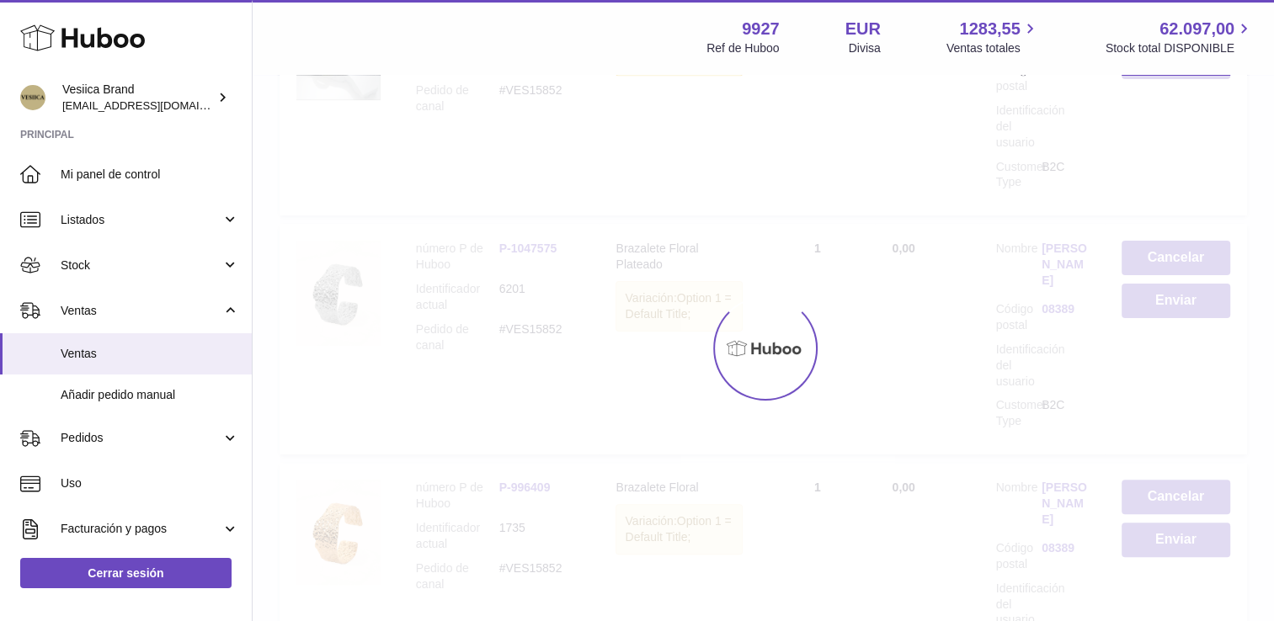
scroll to position [76, 0]
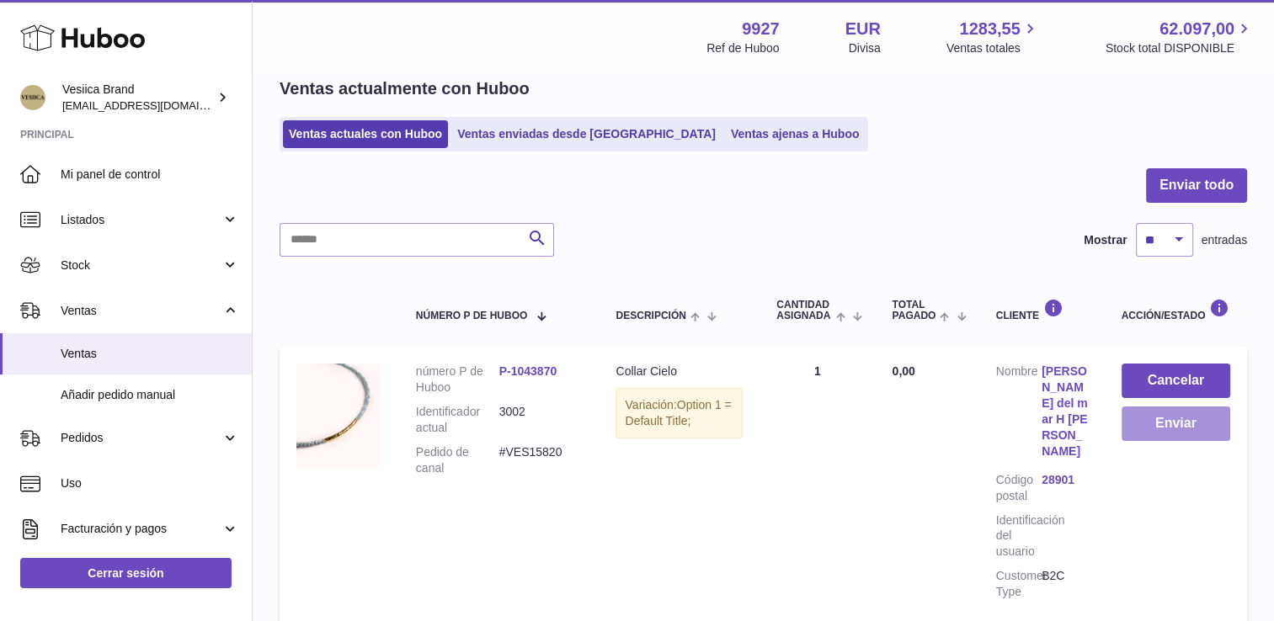
click at [1153, 421] on button "Enviar" at bounding box center [1176, 424] width 109 height 35
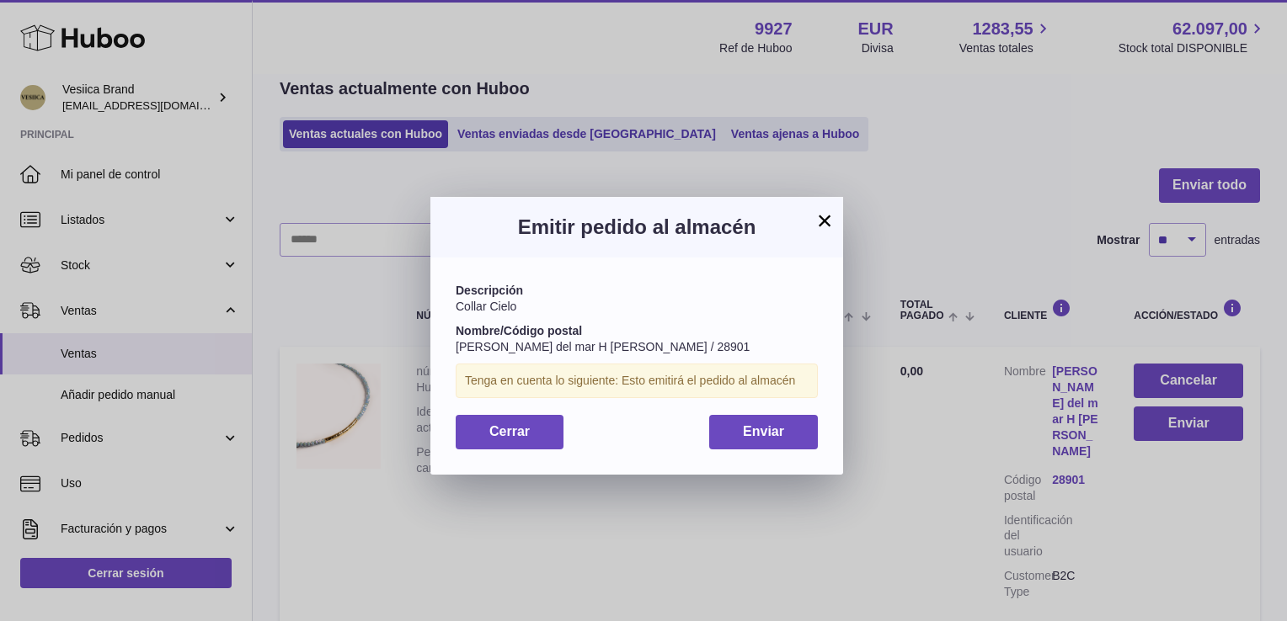
click at [820, 210] on button "×" at bounding box center [824, 220] width 20 height 20
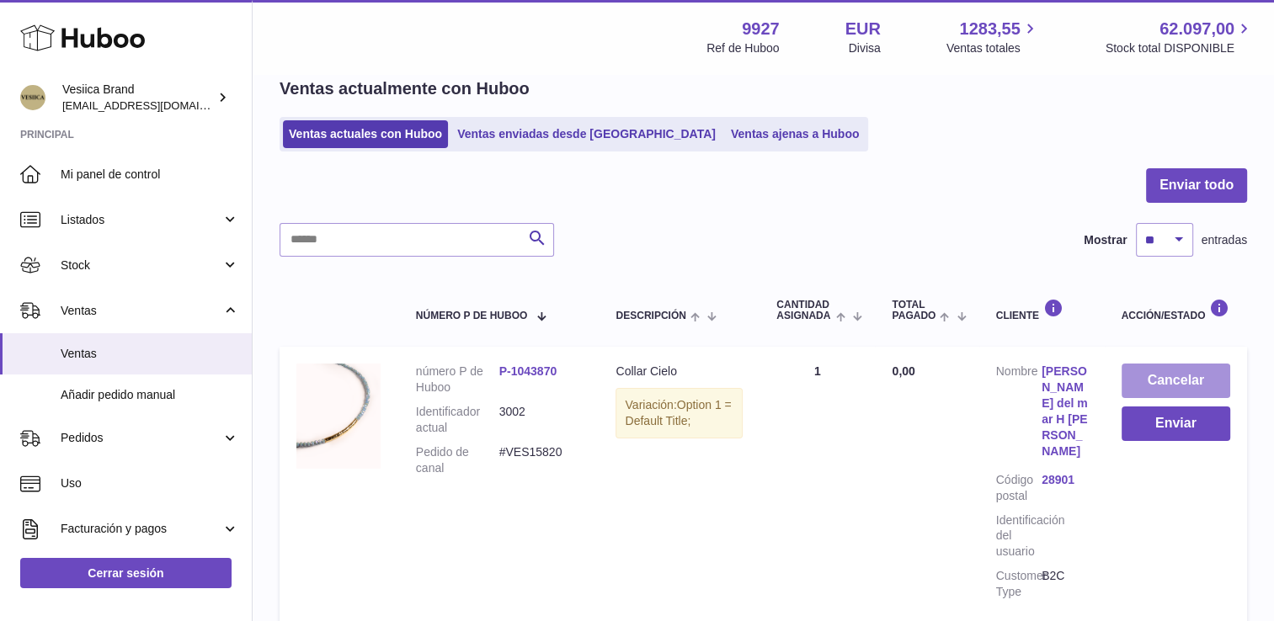
click at [1202, 380] on button "Cancelar" at bounding box center [1176, 381] width 109 height 35
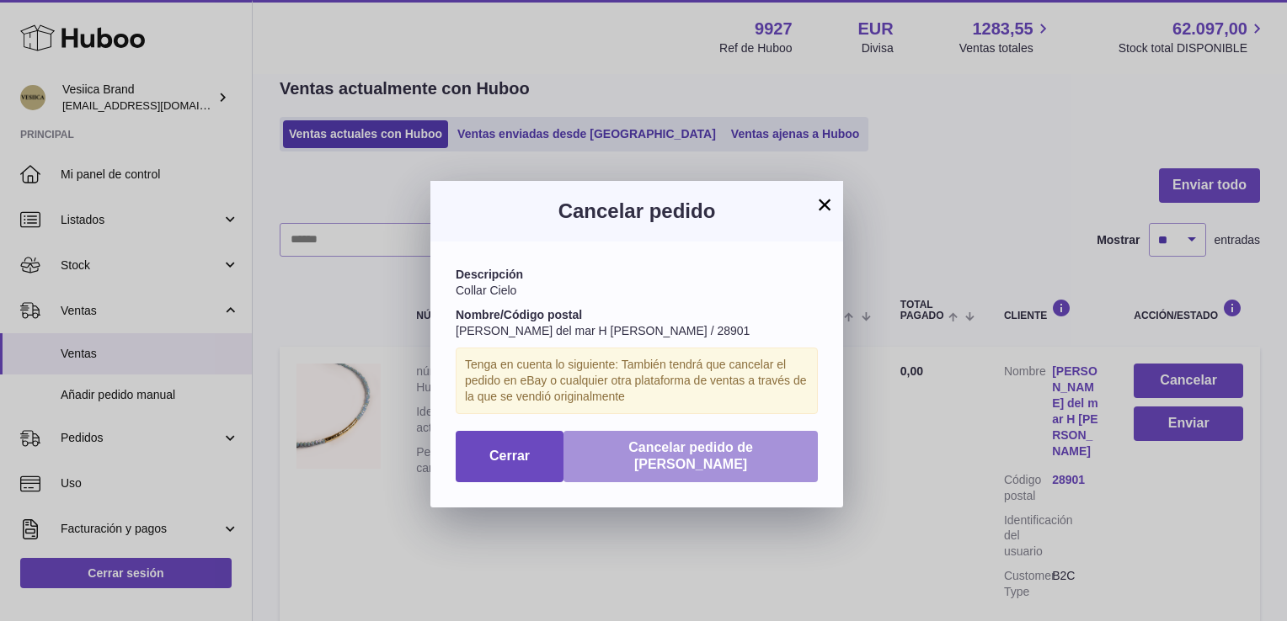
click at [674, 443] on span "Cancelar pedido de [PERSON_NAME]" at bounding box center [690, 456] width 125 height 32
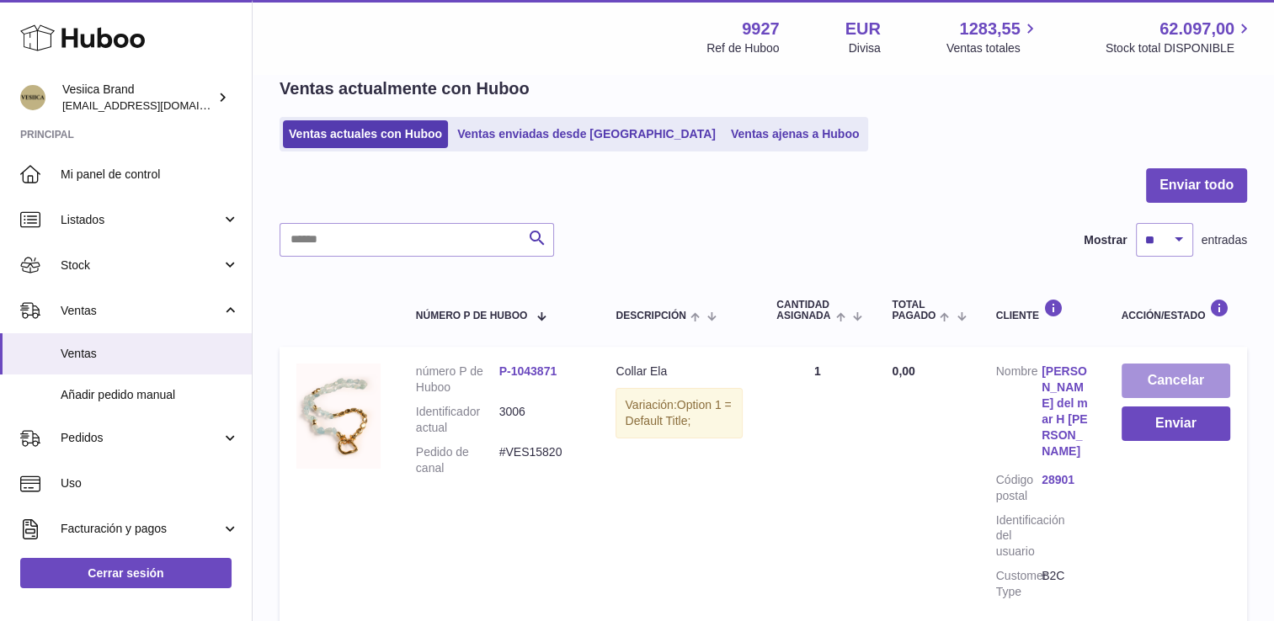
click at [1160, 373] on button "Cancelar" at bounding box center [1176, 381] width 109 height 35
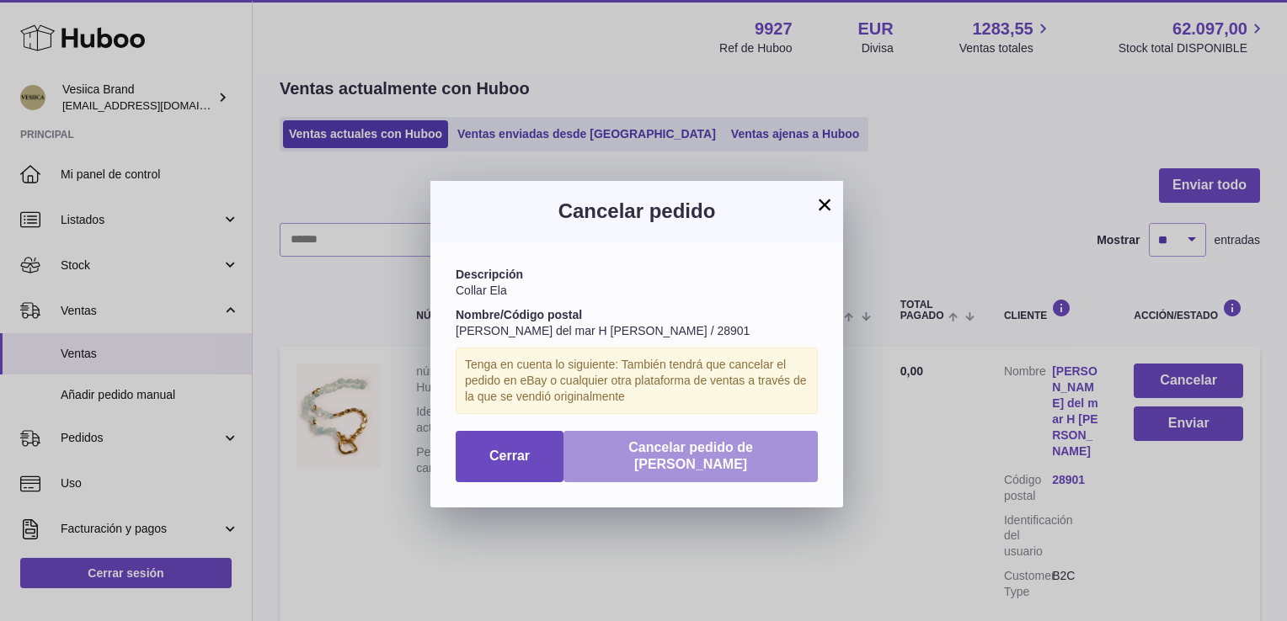
click at [696, 446] on span "Cancelar pedido de [PERSON_NAME]" at bounding box center [690, 456] width 125 height 32
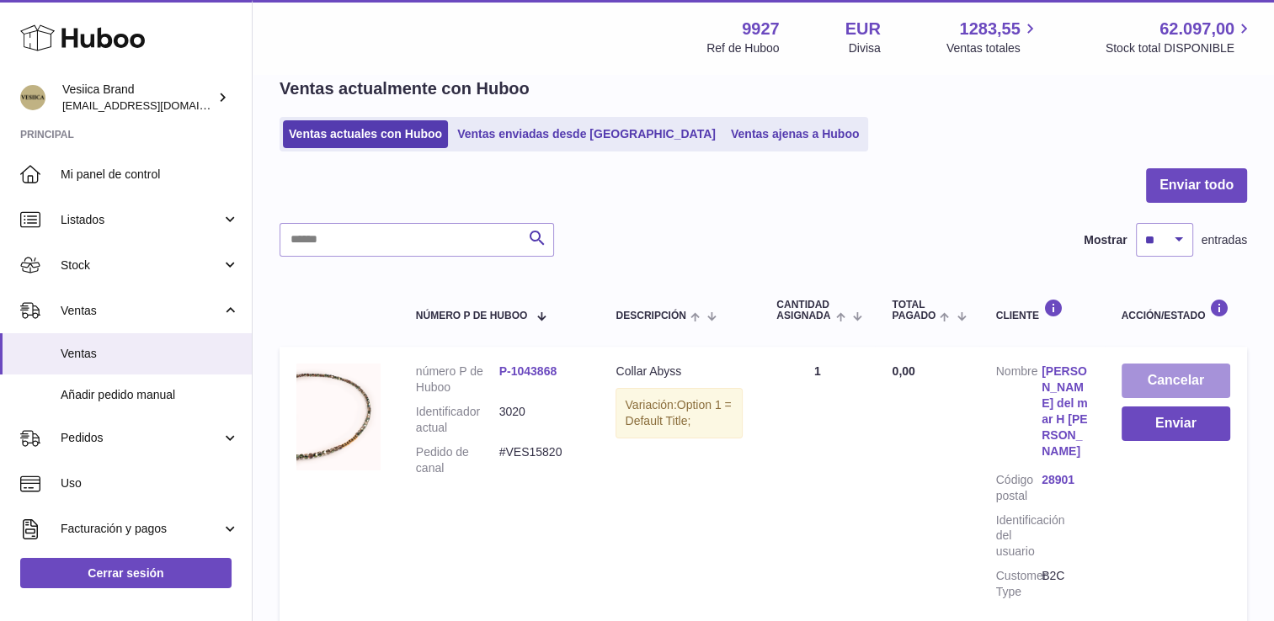
click at [1183, 380] on button "Cancelar" at bounding box center [1176, 381] width 109 height 35
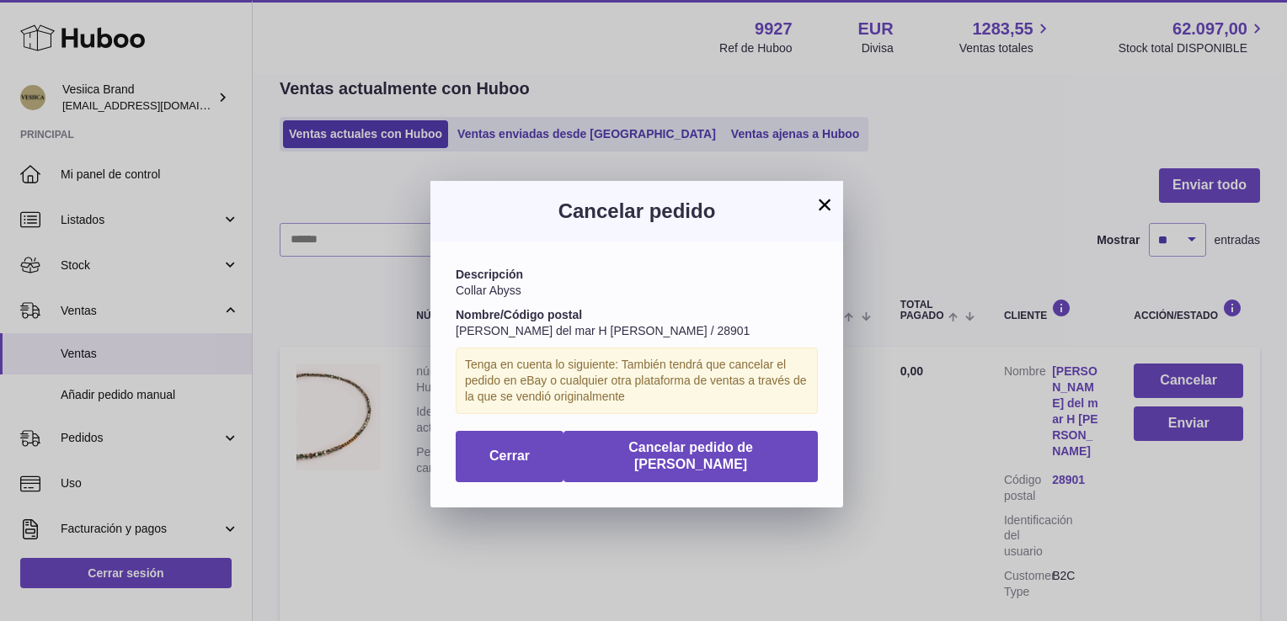
click at [684, 465] on div "Descripción Collar Abyss Nombre/Código postal [PERSON_NAME] del mar H iguero [P…" at bounding box center [636, 375] width 413 height 266
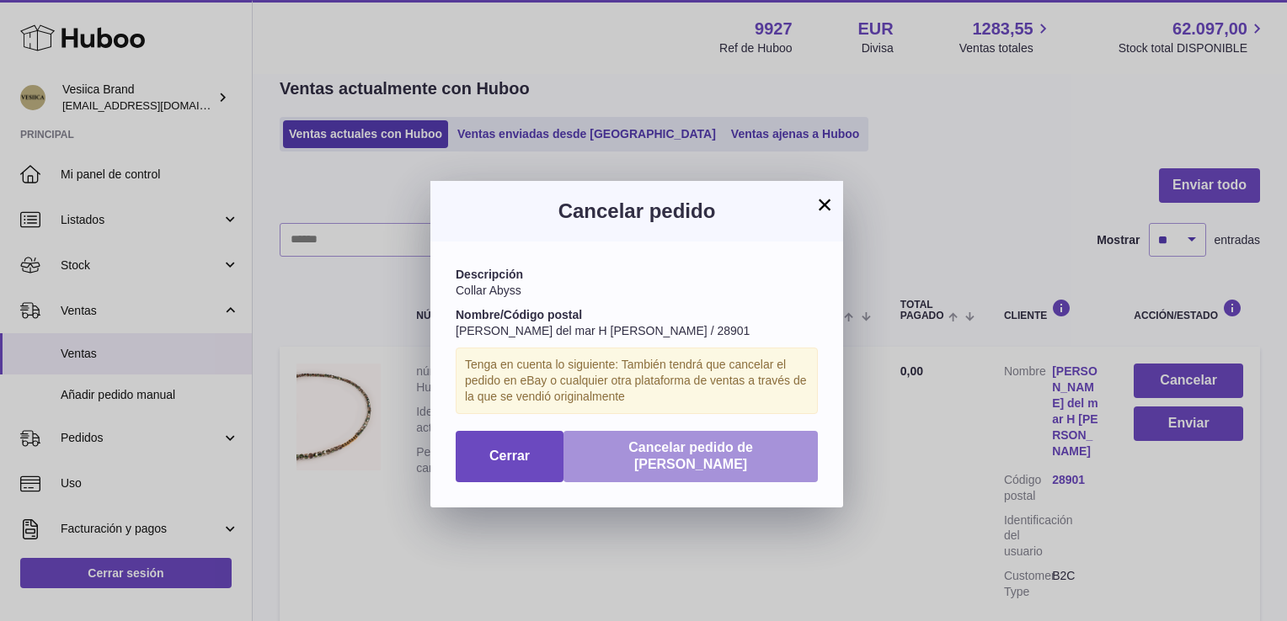
click at [673, 450] on span "Cancelar pedido de [PERSON_NAME]" at bounding box center [690, 456] width 125 height 32
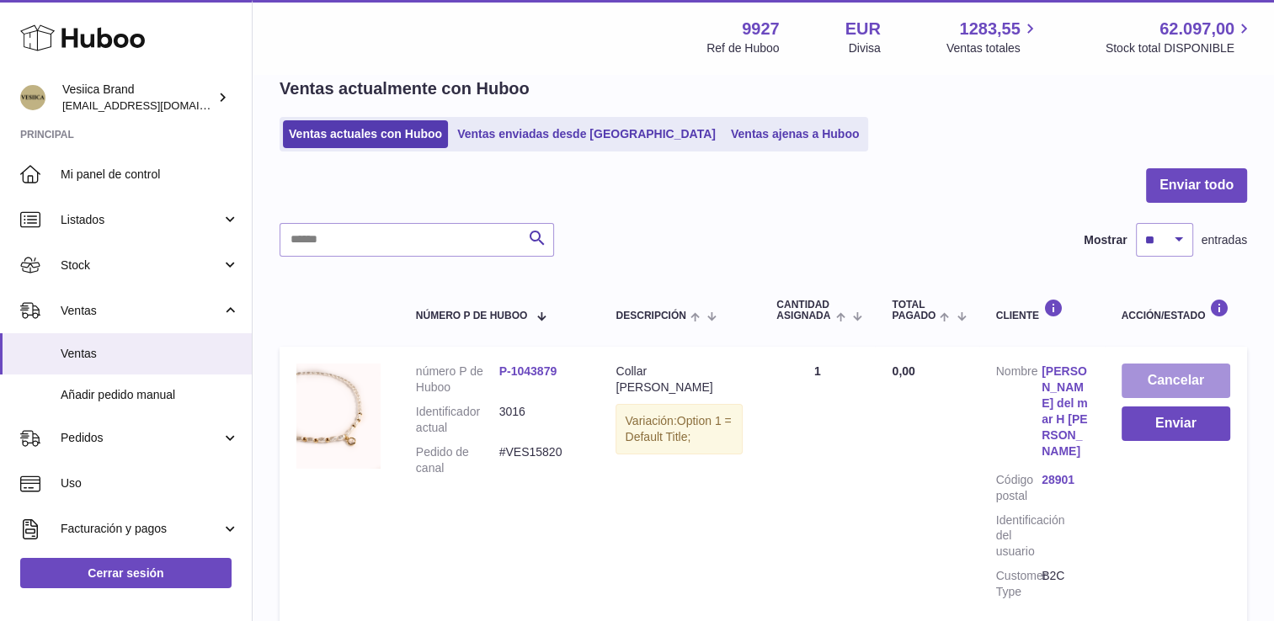
click at [1175, 384] on button "Cancelar" at bounding box center [1176, 381] width 109 height 35
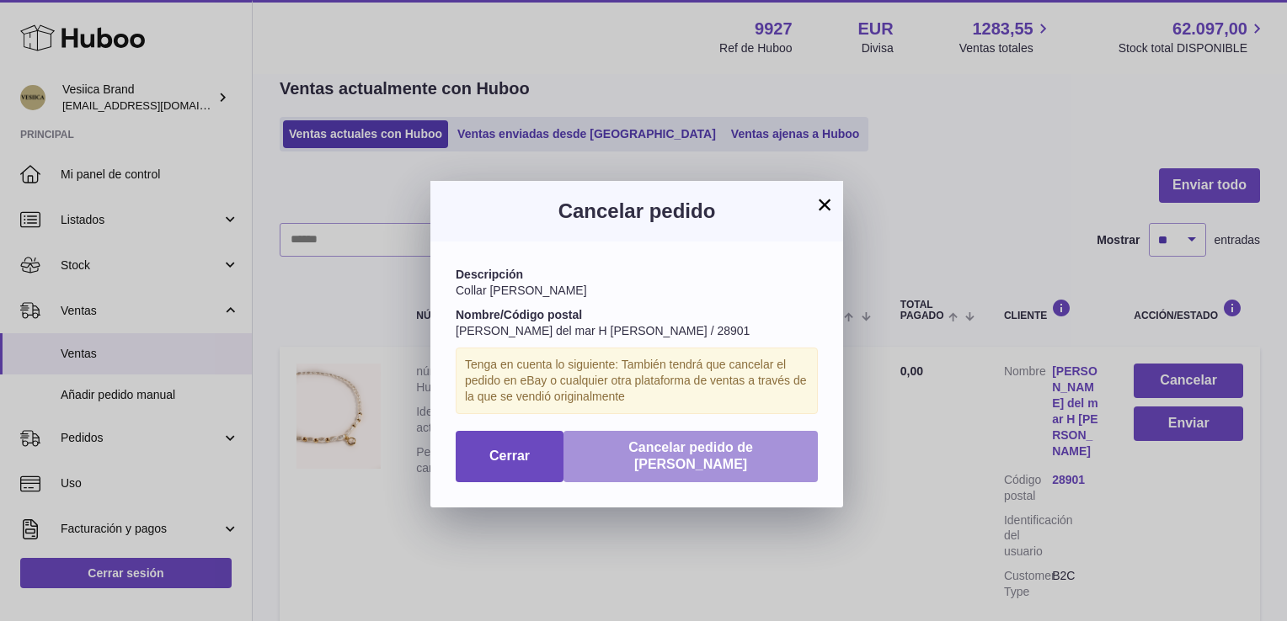
click at [727, 460] on button "Cancelar pedido de Huboo" at bounding box center [690, 457] width 254 height 52
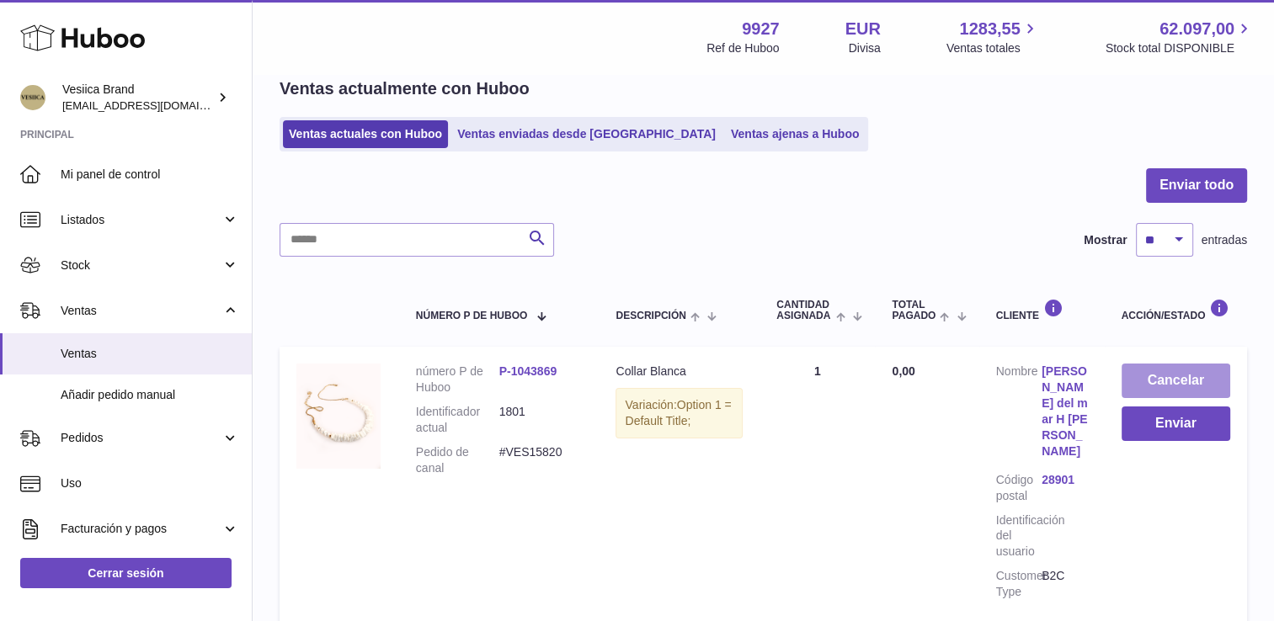
click at [1174, 382] on button "Cancelar" at bounding box center [1176, 381] width 109 height 35
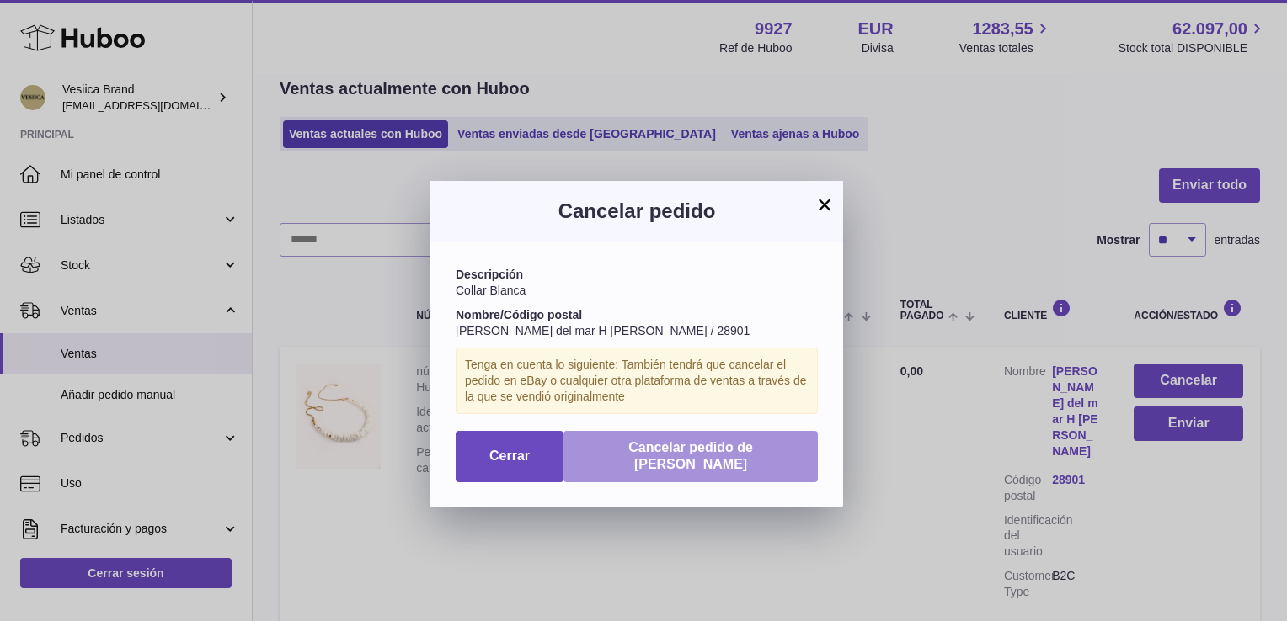
click at [711, 448] on span "Cancelar pedido de Huboo" at bounding box center [690, 456] width 125 height 32
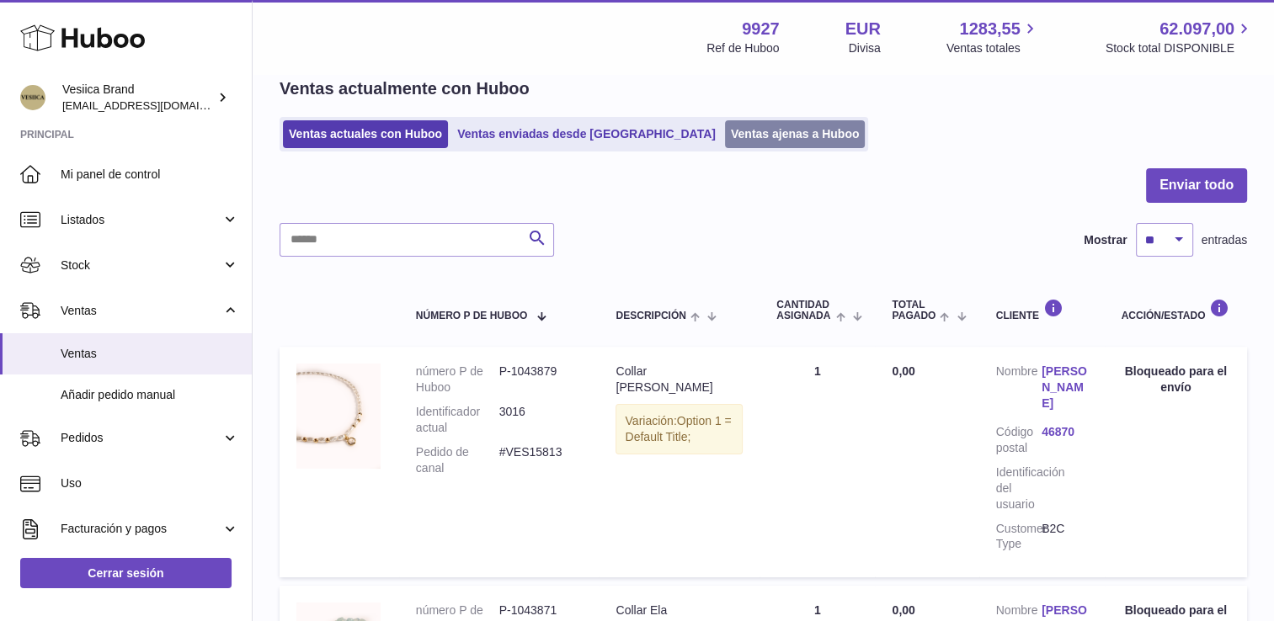
click at [725, 136] on link "Ventas ajenas a Huboo" at bounding box center [795, 134] width 141 height 28
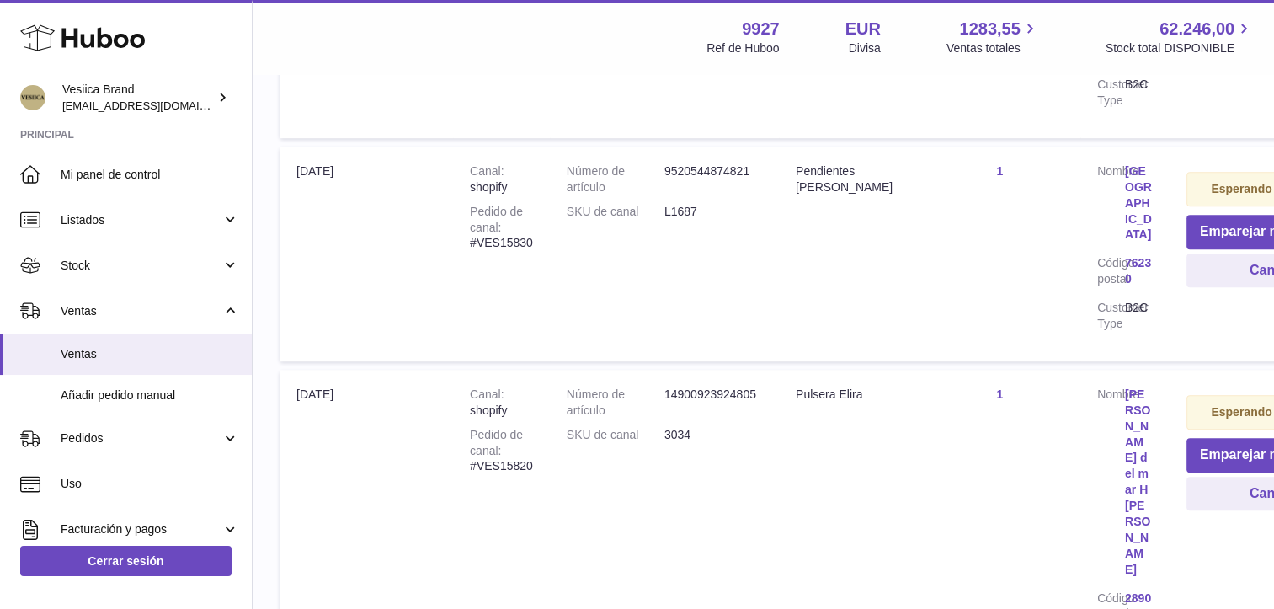
scroll to position [1369, 0]
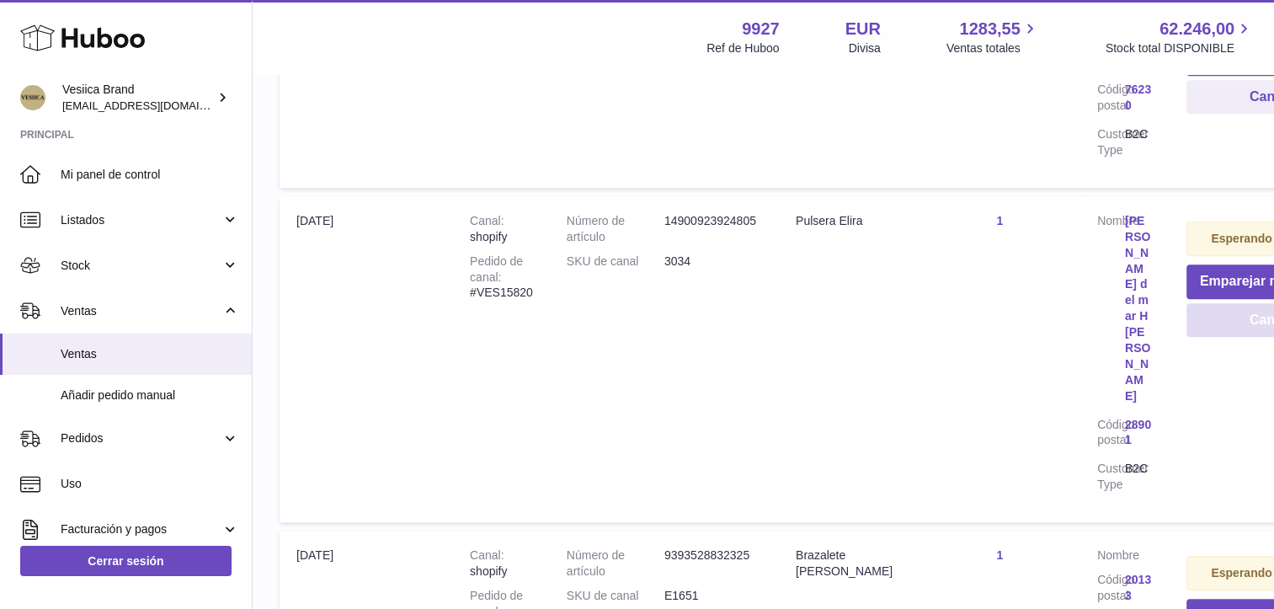
click at [1212, 303] on button "Cancelar" at bounding box center [1278, 320] width 184 height 35
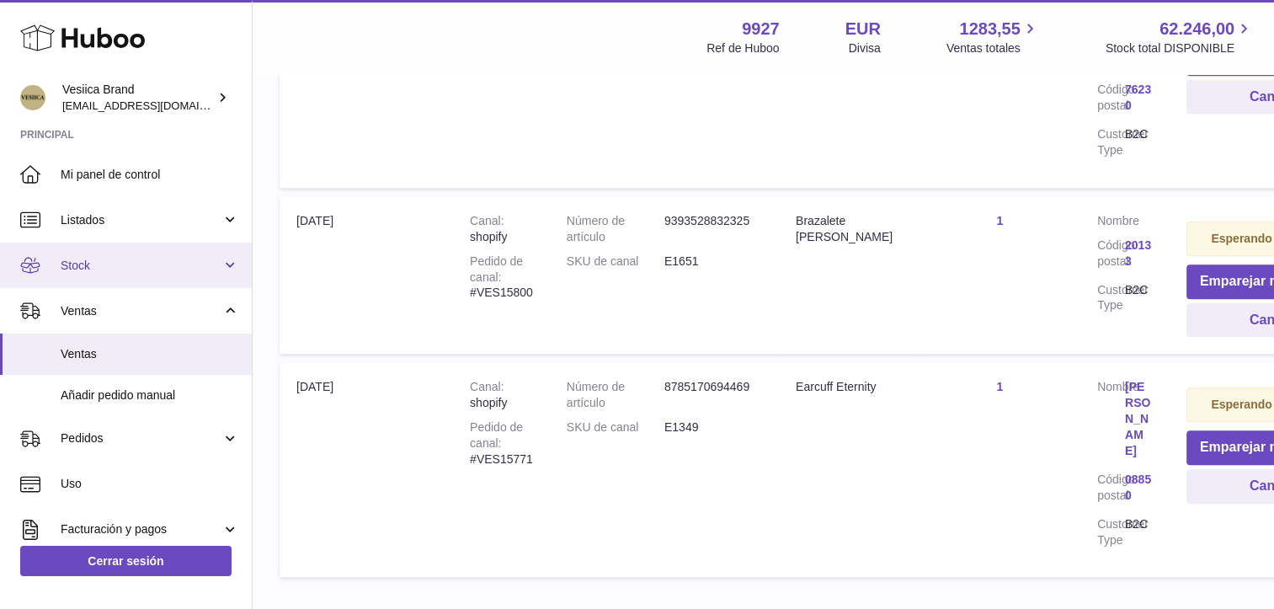
click at [183, 271] on span "Stock" at bounding box center [141, 266] width 161 height 16
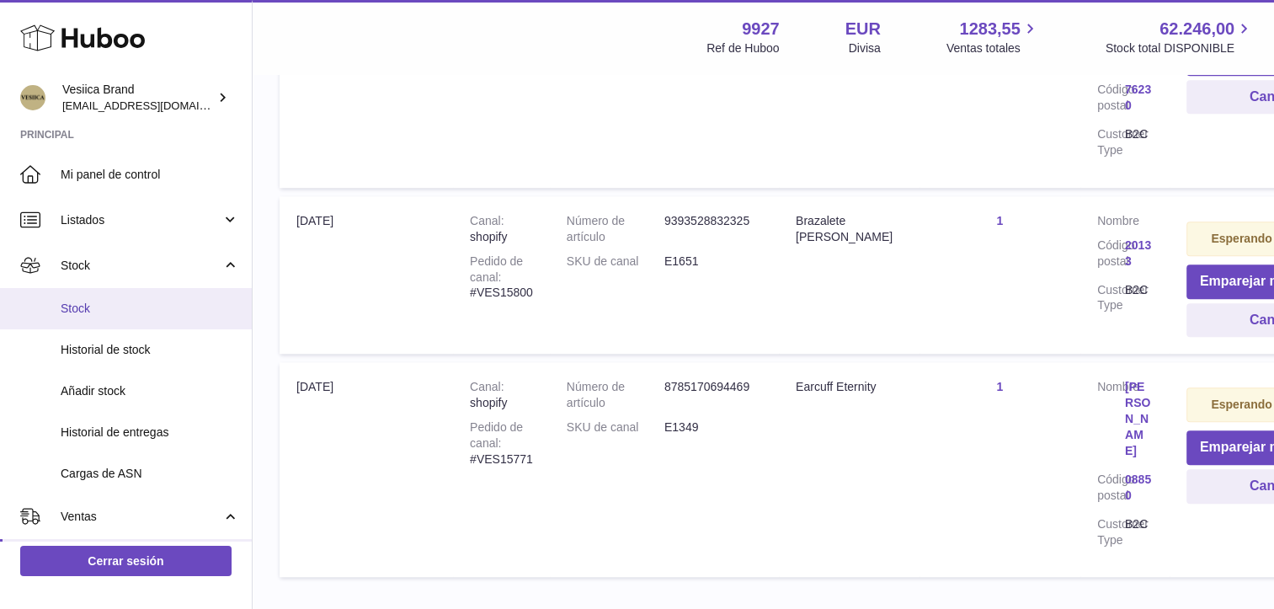
click at [111, 314] on span "Stock" at bounding box center [150, 309] width 179 height 16
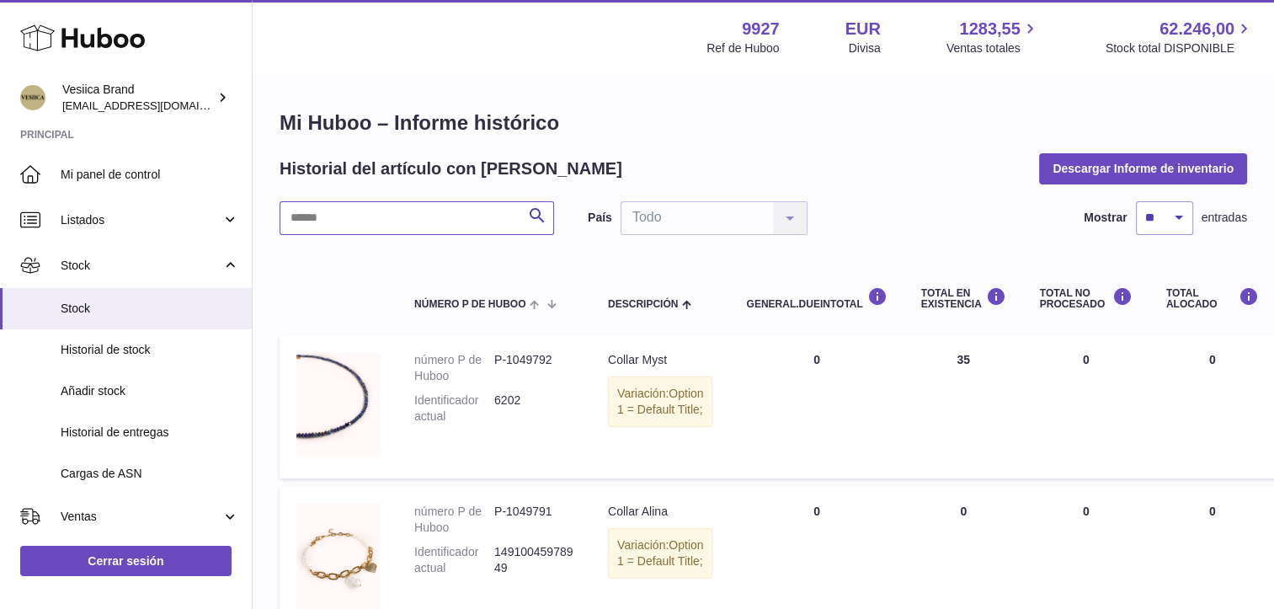
click at [418, 216] on input "text" at bounding box center [417, 218] width 274 height 34
click at [418, 216] on input "*" at bounding box center [417, 218] width 274 height 34
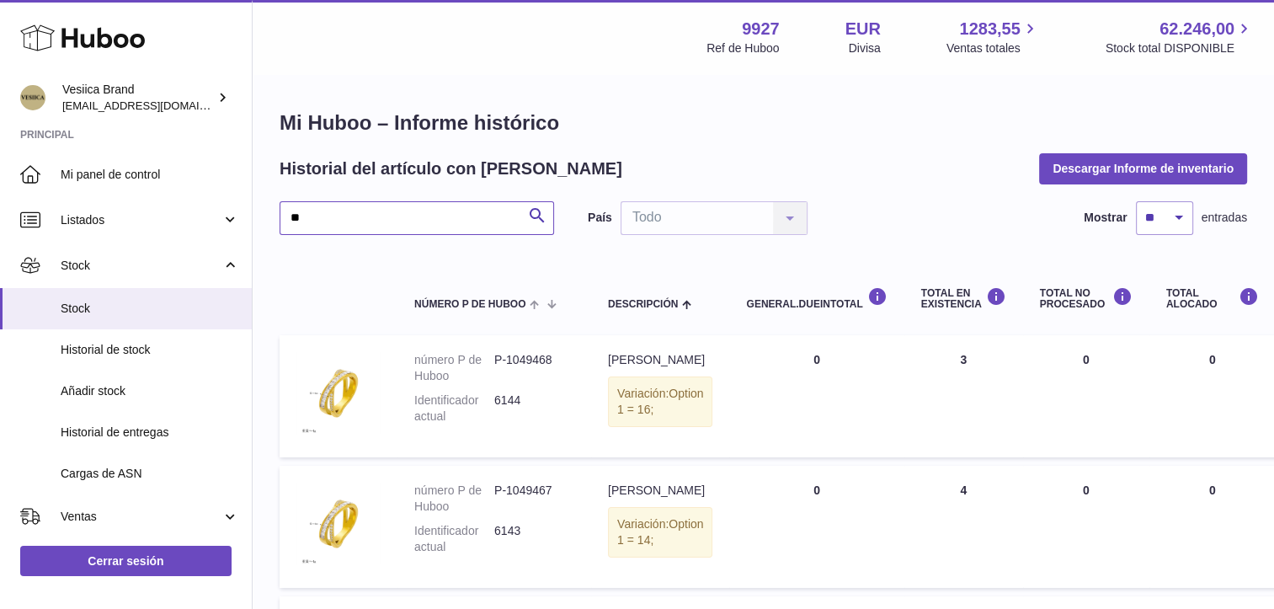
type input "*"
